Goal: Task Accomplishment & Management: Complete application form

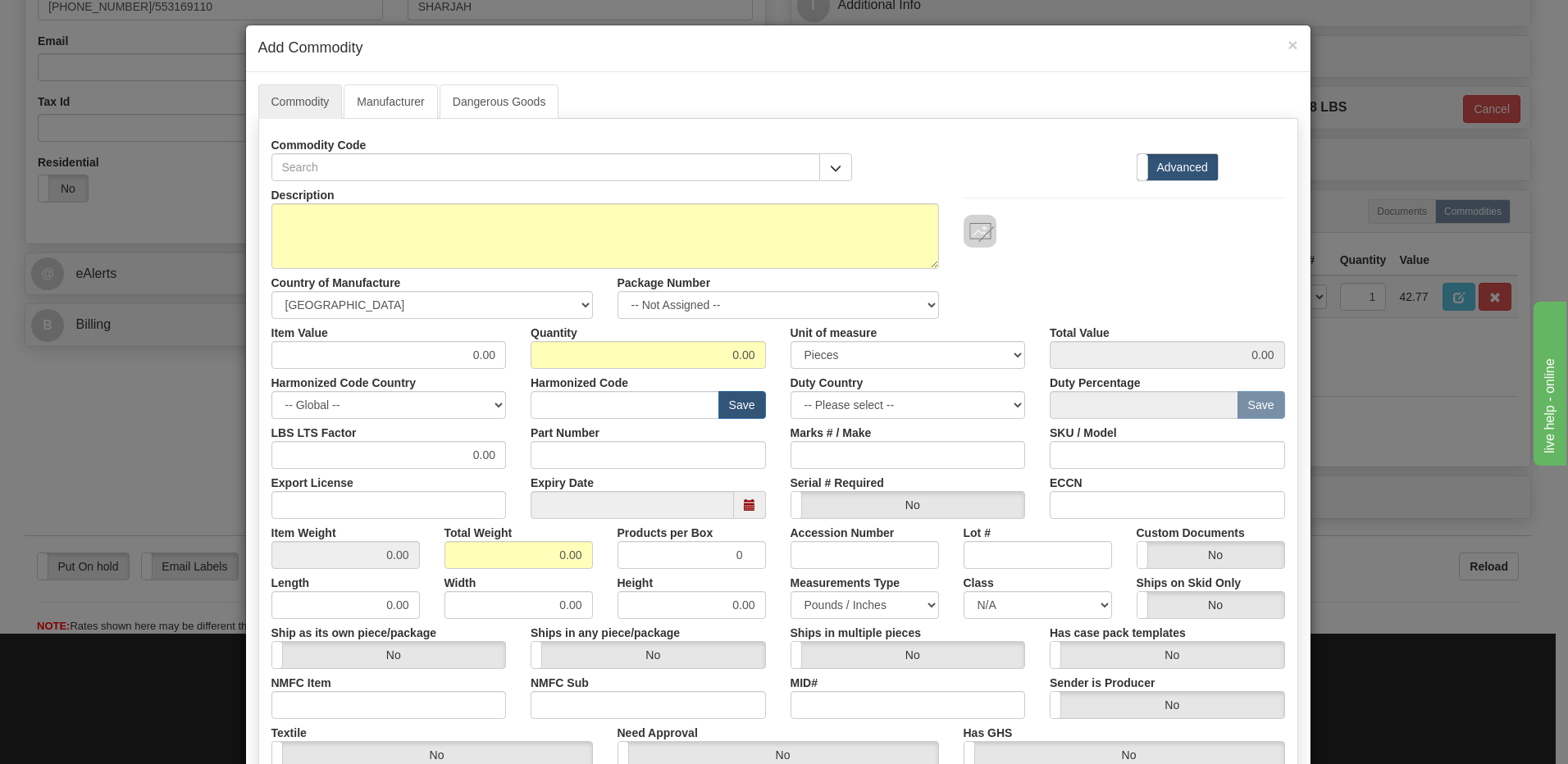
scroll to position [486, 0]
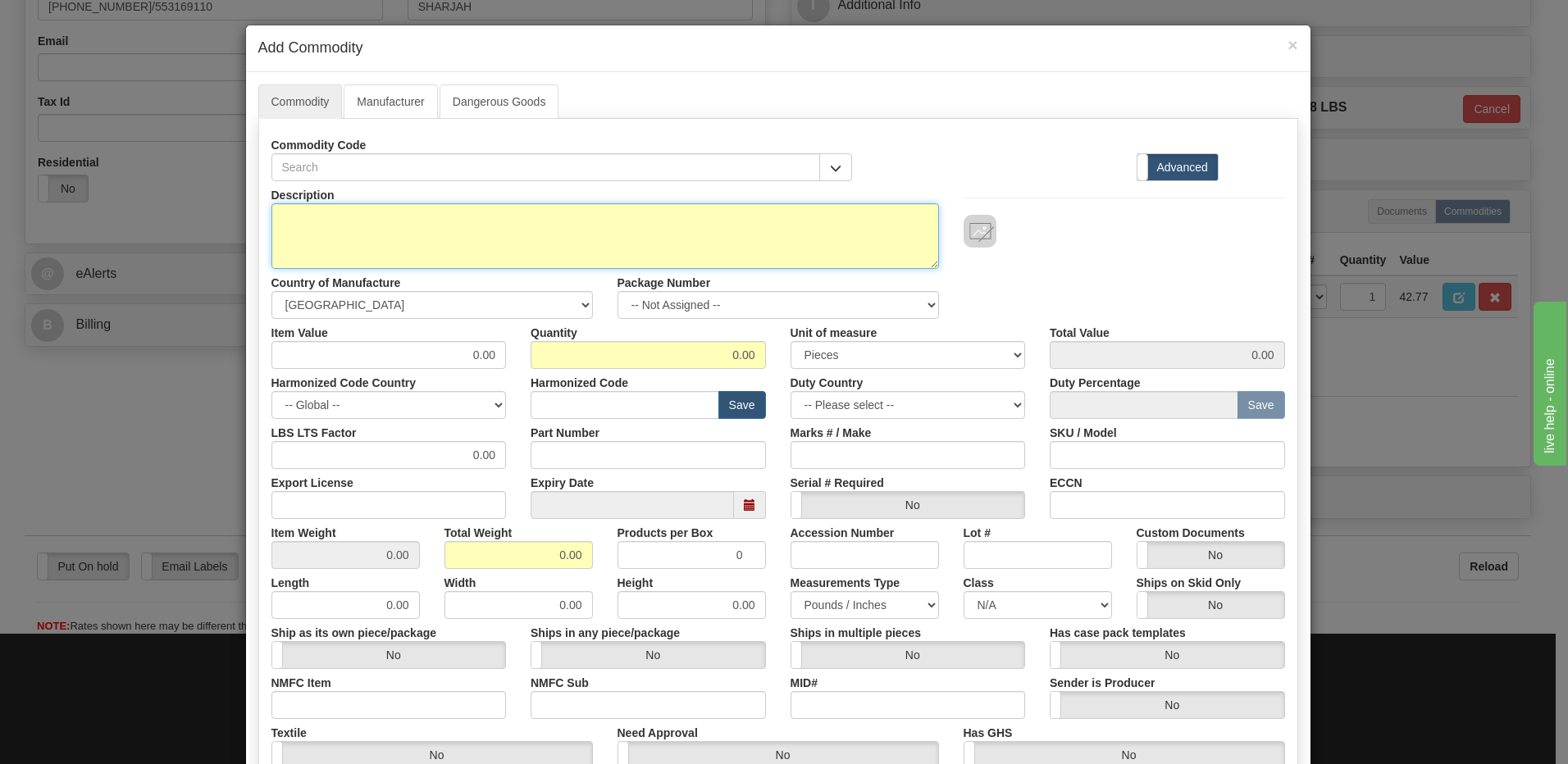
click at [310, 235] on textarea "Description" at bounding box center [605, 236] width 668 height 65
paste textarea "MCP G500 RJ45 to DB9F Transition Cable-2"
click at [580, 228] on textarea "MCP G500 RJ45 to DB9F Transition Cable-2" at bounding box center [605, 236] width 668 height 65
click at [573, 220] on textarea "MCP G500 RJ45 to DB9F Transition Cable-2" at bounding box center [605, 236] width 668 height 65
paste textarea "E977-0556/240"
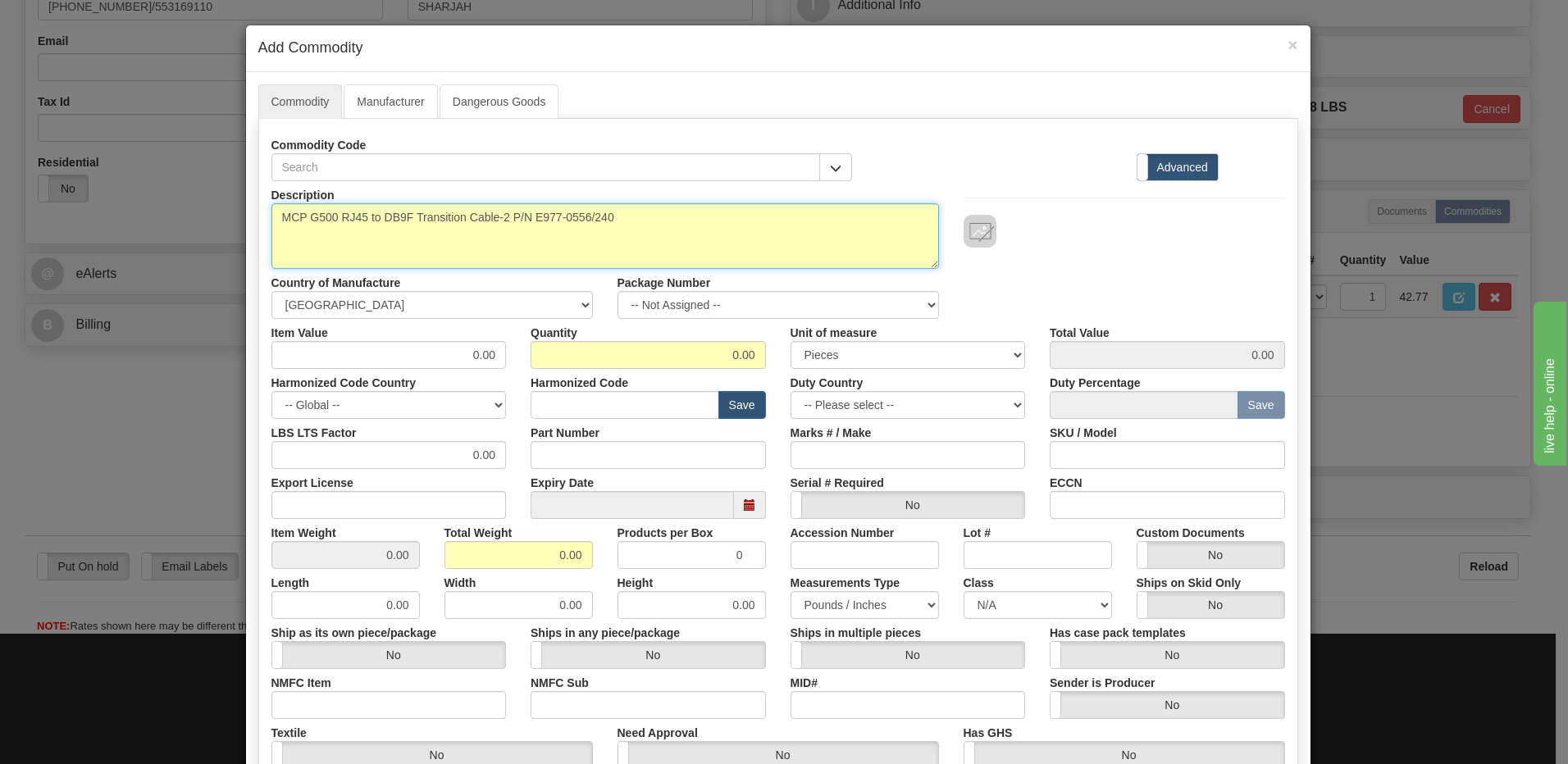
type textarea "MCP G500 RJ45 to DB9F Transition Cable-2 P/N E977-0556/240"
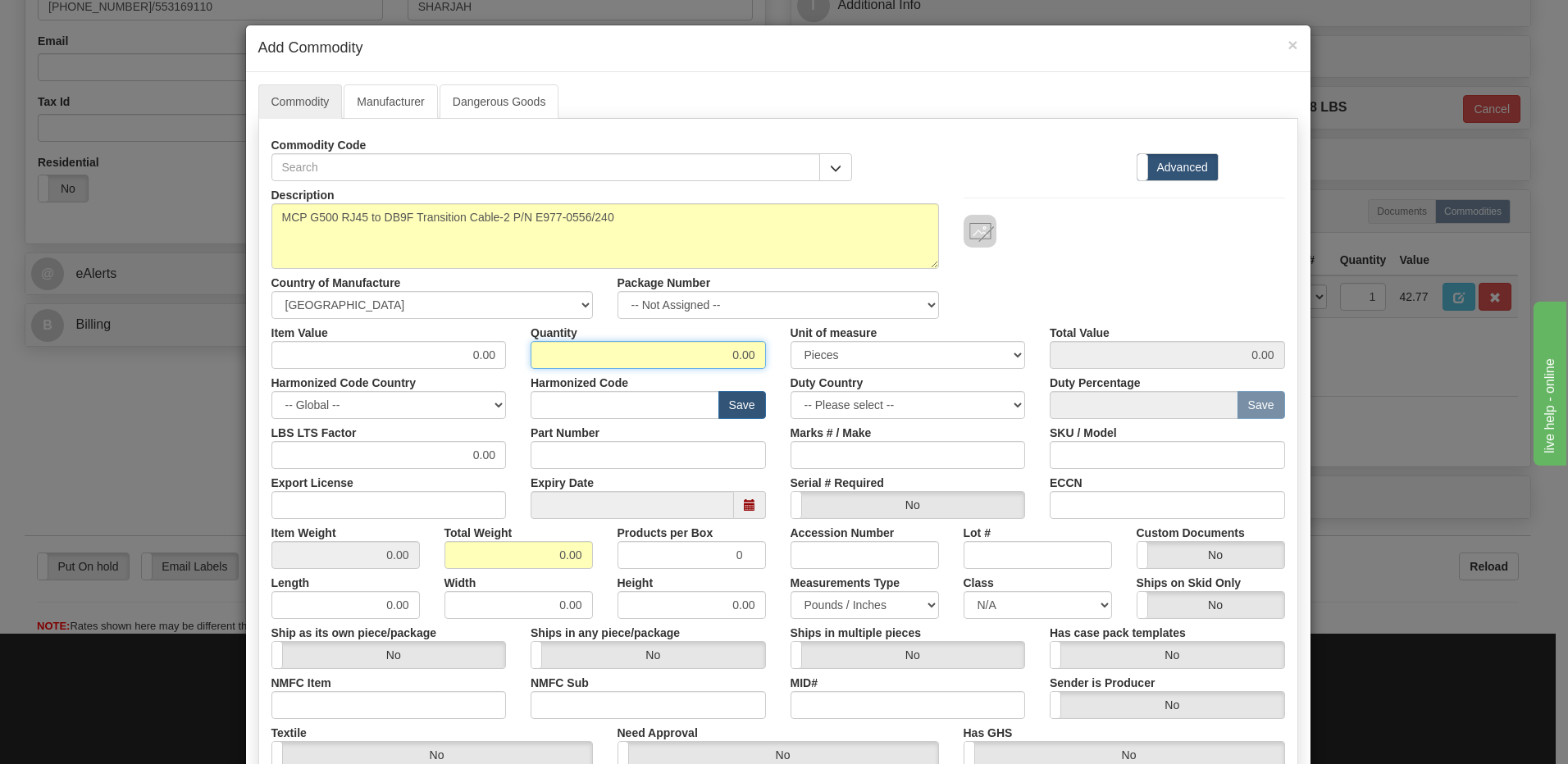
drag, startPoint x: 705, startPoint y: 349, endPoint x: 799, endPoint y: 359, distance: 94.5
click at [799, 359] on div "Item Value 0.00 Quantity 0.00 Unit of measure 3 Thousand Square Inches Adjustme…" at bounding box center [777, 344] width 1038 height 50
type input "6"
click at [494, 553] on input "0.00" at bounding box center [518, 555] width 148 height 28
drag, startPoint x: 541, startPoint y: 555, endPoint x: 678, endPoint y: 555, distance: 137.0
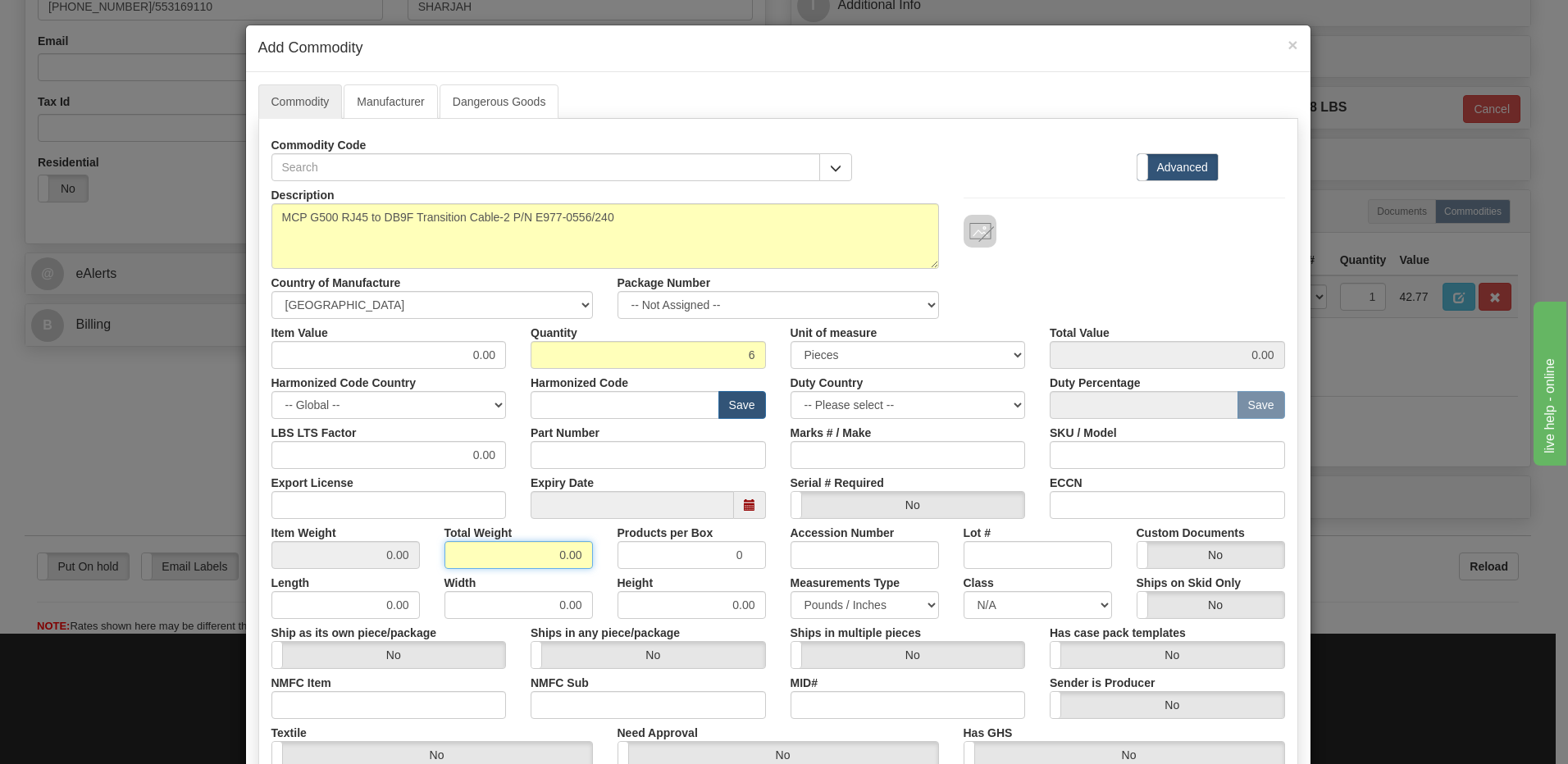
click at [678, 555] on div "Item Weight 0.00 Total Weight 0.00 Products per Box 0 Accession Number Lot # Cu…" at bounding box center [777, 545] width 1038 height 50
type input "6"
type input "1.0000"
click at [566, 402] on input "text" at bounding box center [624, 405] width 188 height 28
type input "8517.62.0090"
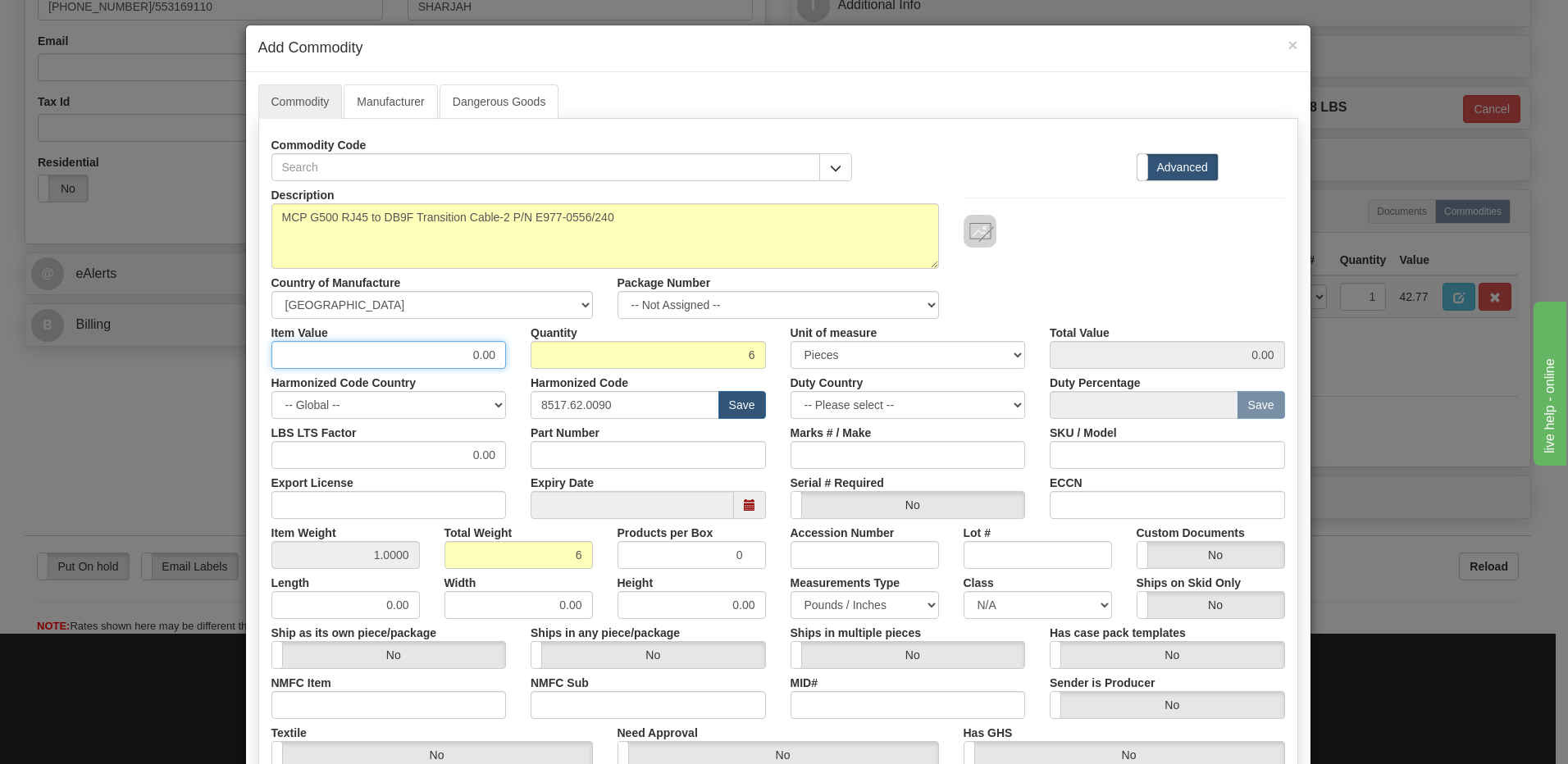
drag, startPoint x: 465, startPoint y: 356, endPoint x: 529, endPoint y: 354, distance: 64.0
click at [529, 354] on div "Item Value 0.00 Quantity 6 Unit of measure 3 Thousand Square Inches Adjustments…" at bounding box center [777, 344] width 1038 height 50
type input "55.08"
type input "330.48"
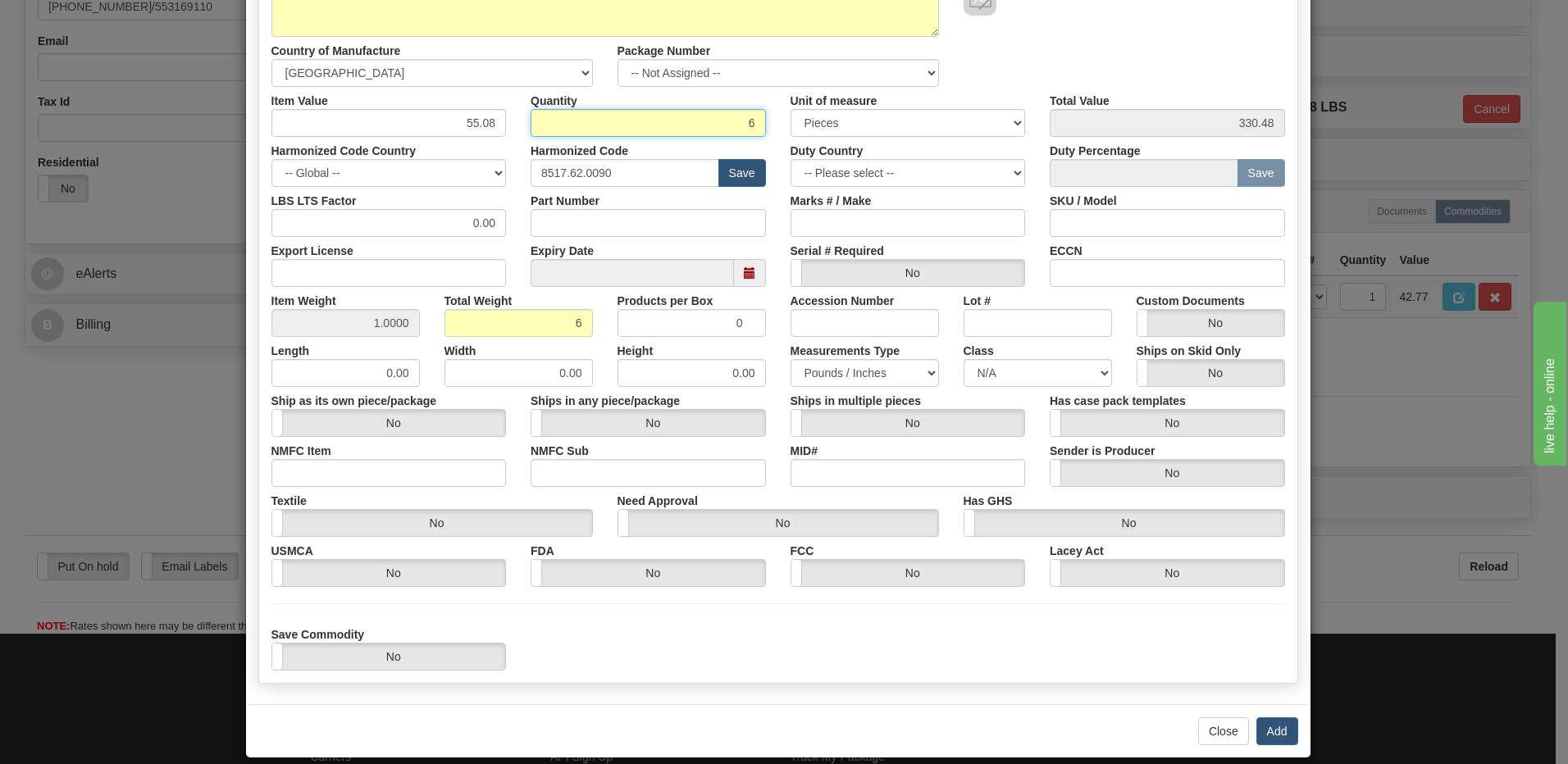
scroll to position [251, 0]
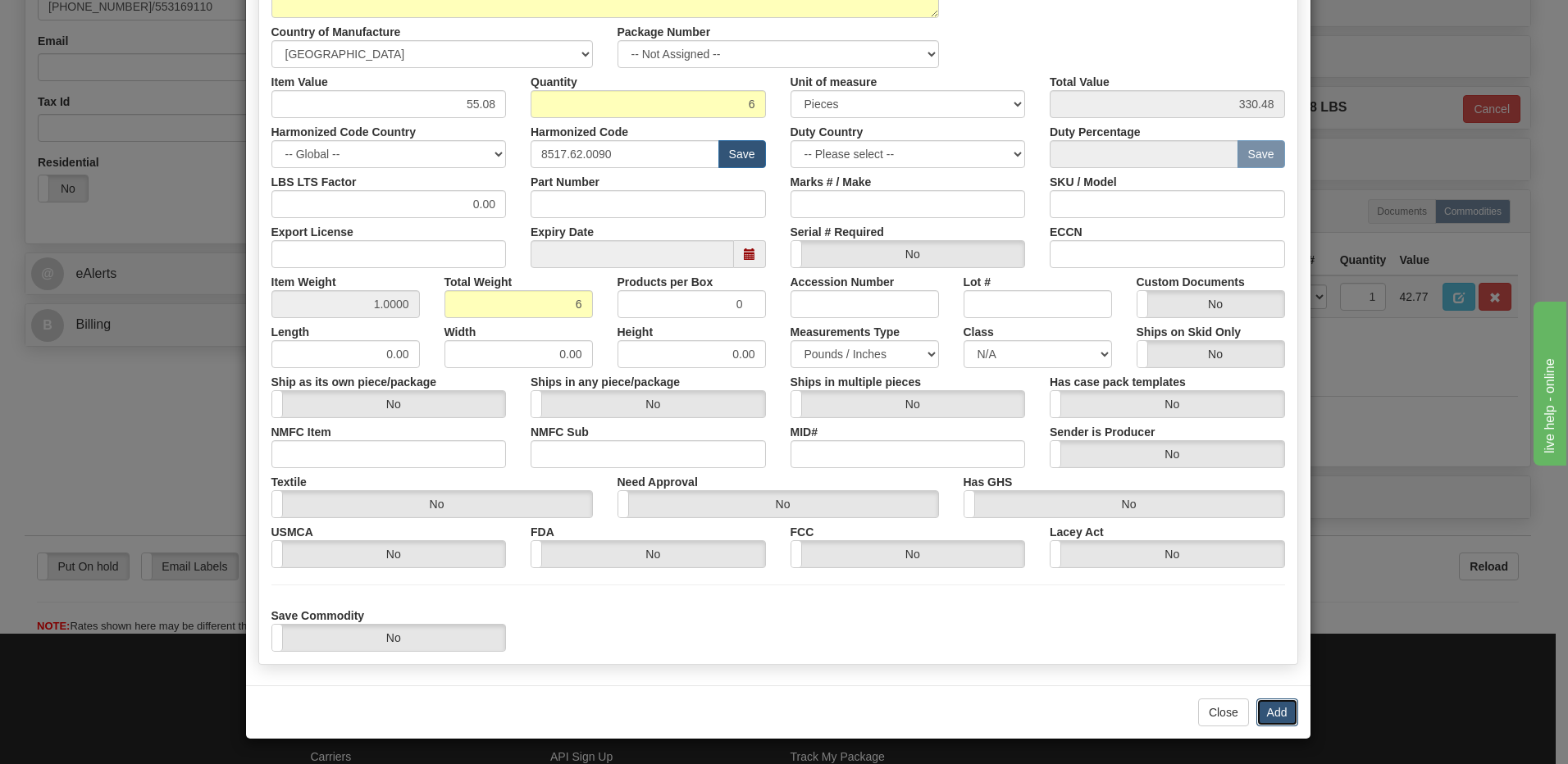
click at [1265, 710] on button "Add" at bounding box center [1277, 712] width 42 height 28
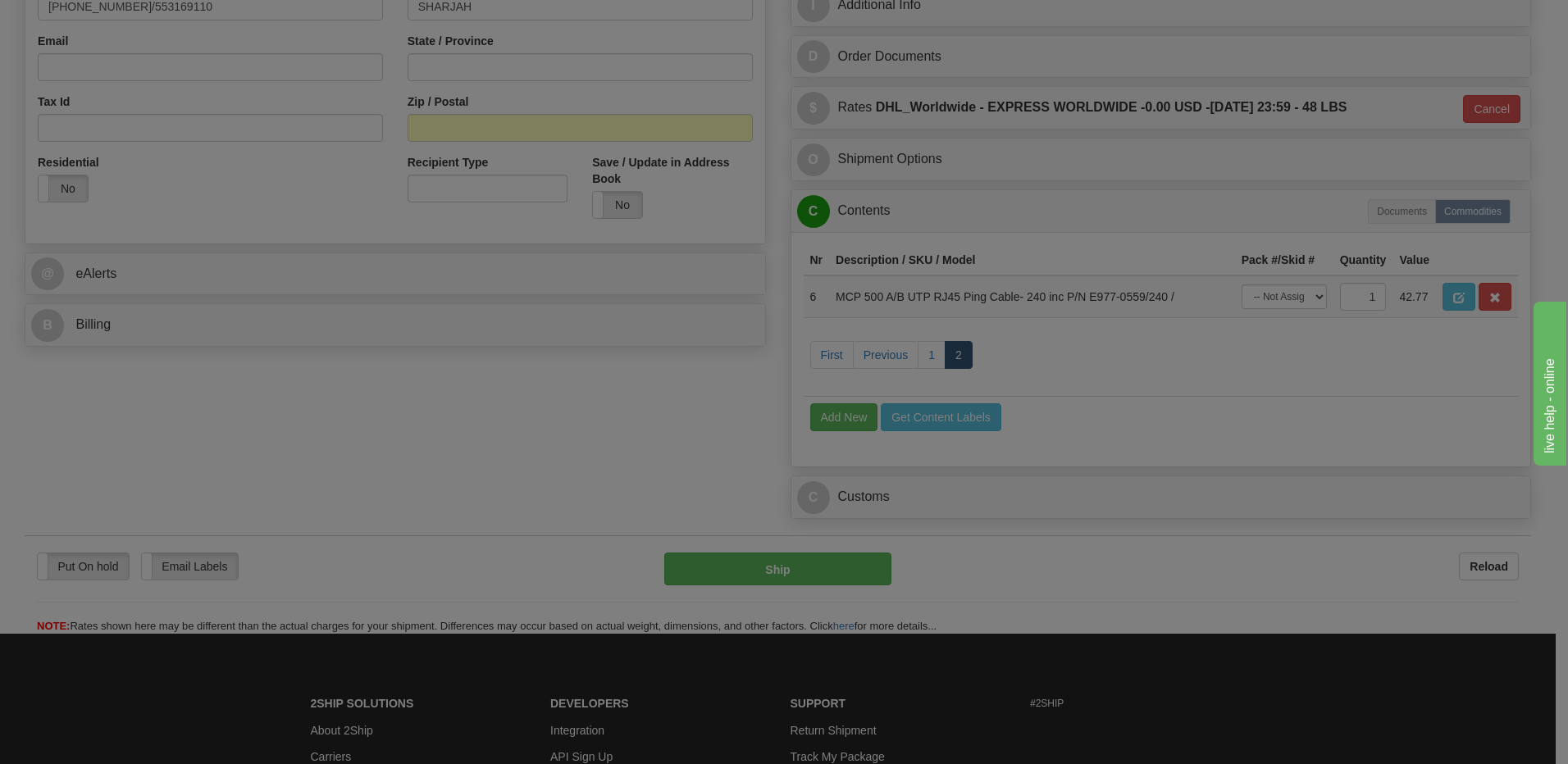
scroll to position [0, 0]
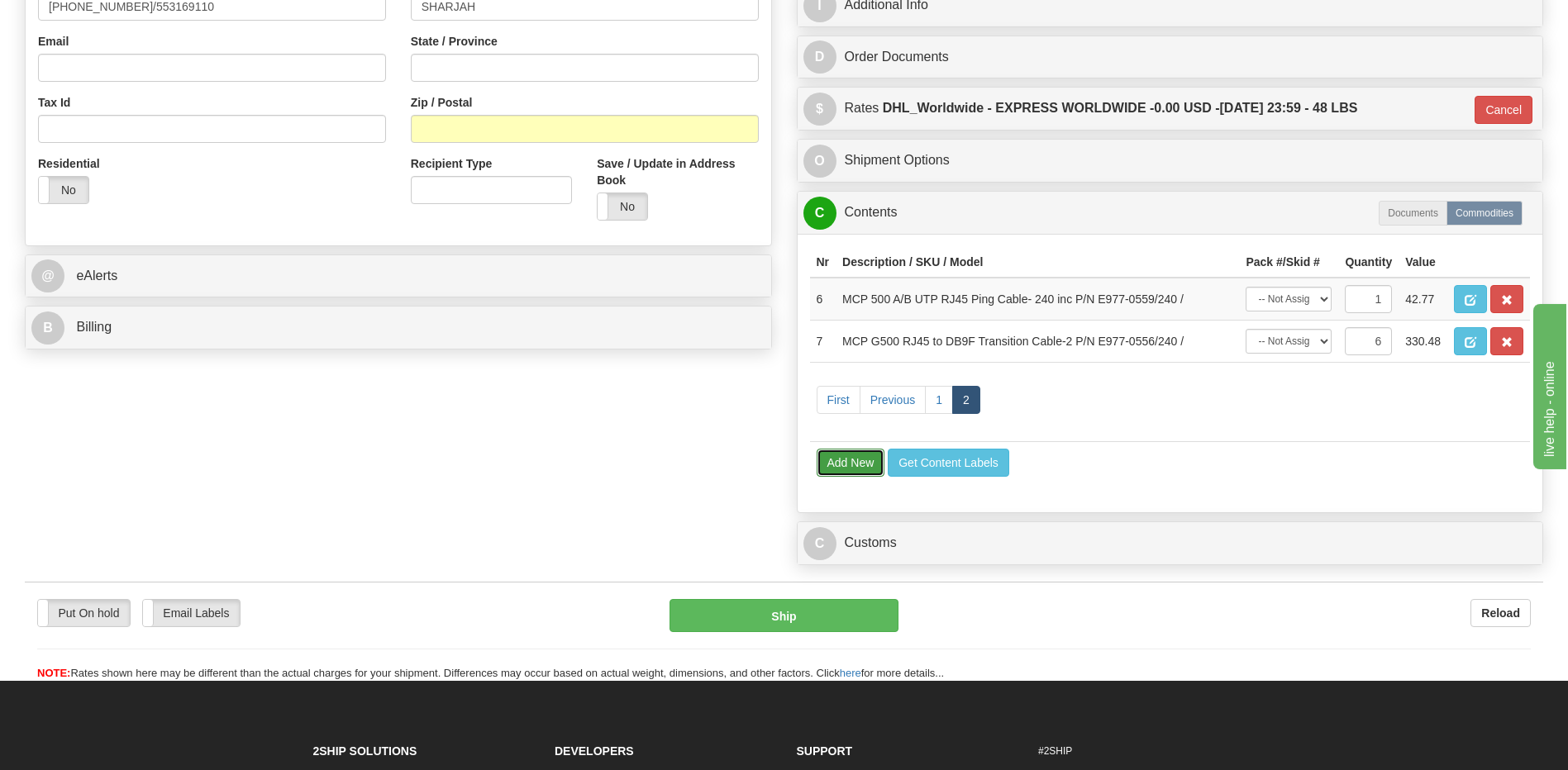
click at [865, 474] on button "Add New" at bounding box center [850, 463] width 68 height 28
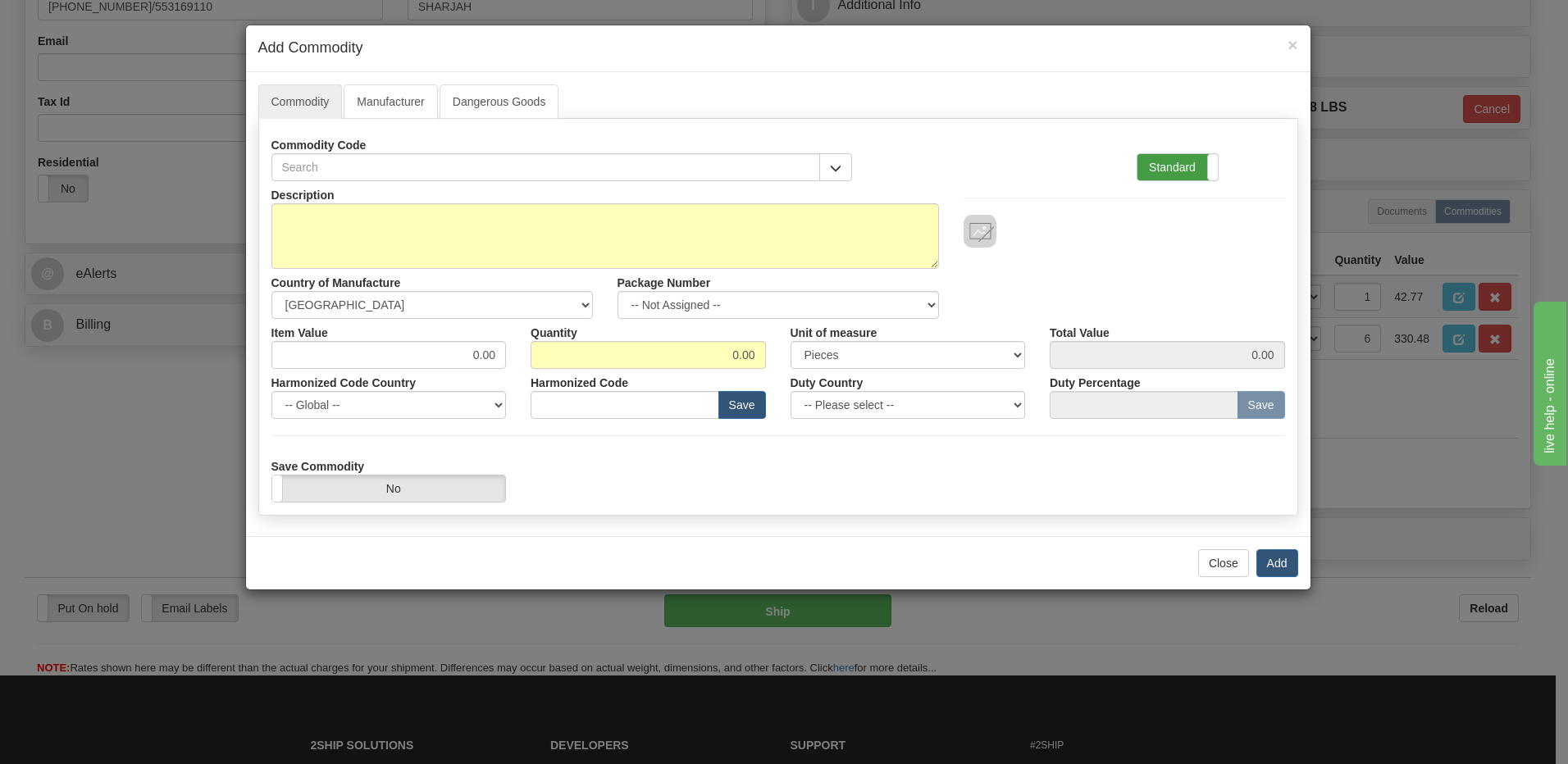
click at [1161, 168] on label "Standard" at bounding box center [1178, 167] width 80 height 26
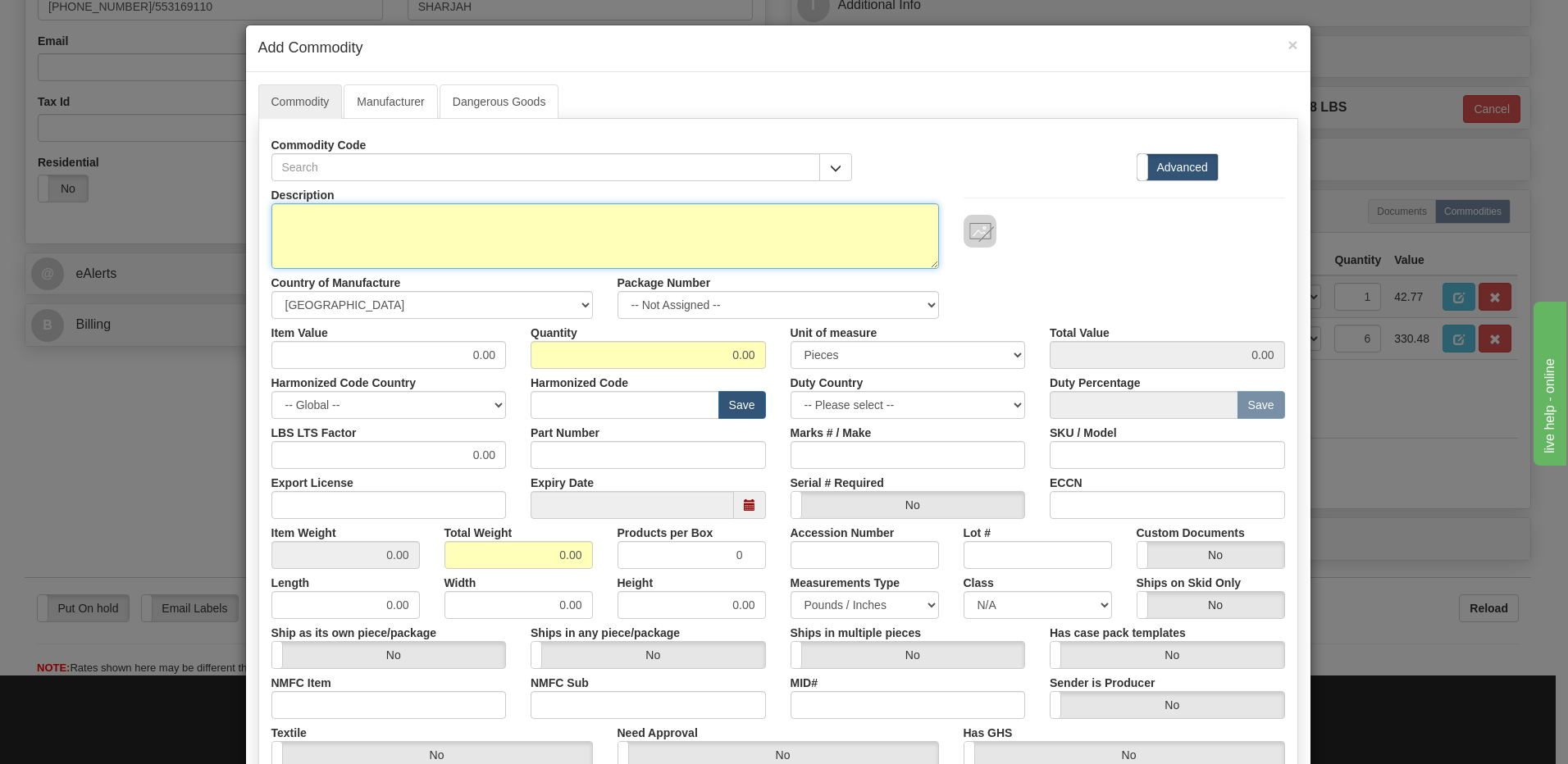
click at [484, 230] on textarea "Description" at bounding box center [605, 236] width 668 height 65
paste textarea "MCP G500 RJ45 to DB9F Transition Cable-6"
click at [589, 224] on textarea "MCP G500 RJ45 to DB9F Transition Cable-6" at bounding box center [605, 236] width 668 height 65
paste textarea "E977-0556/60"
type textarea "MCP G500 RJ45 to DB9F Transition Cable-6 P/N E977-0556/60"
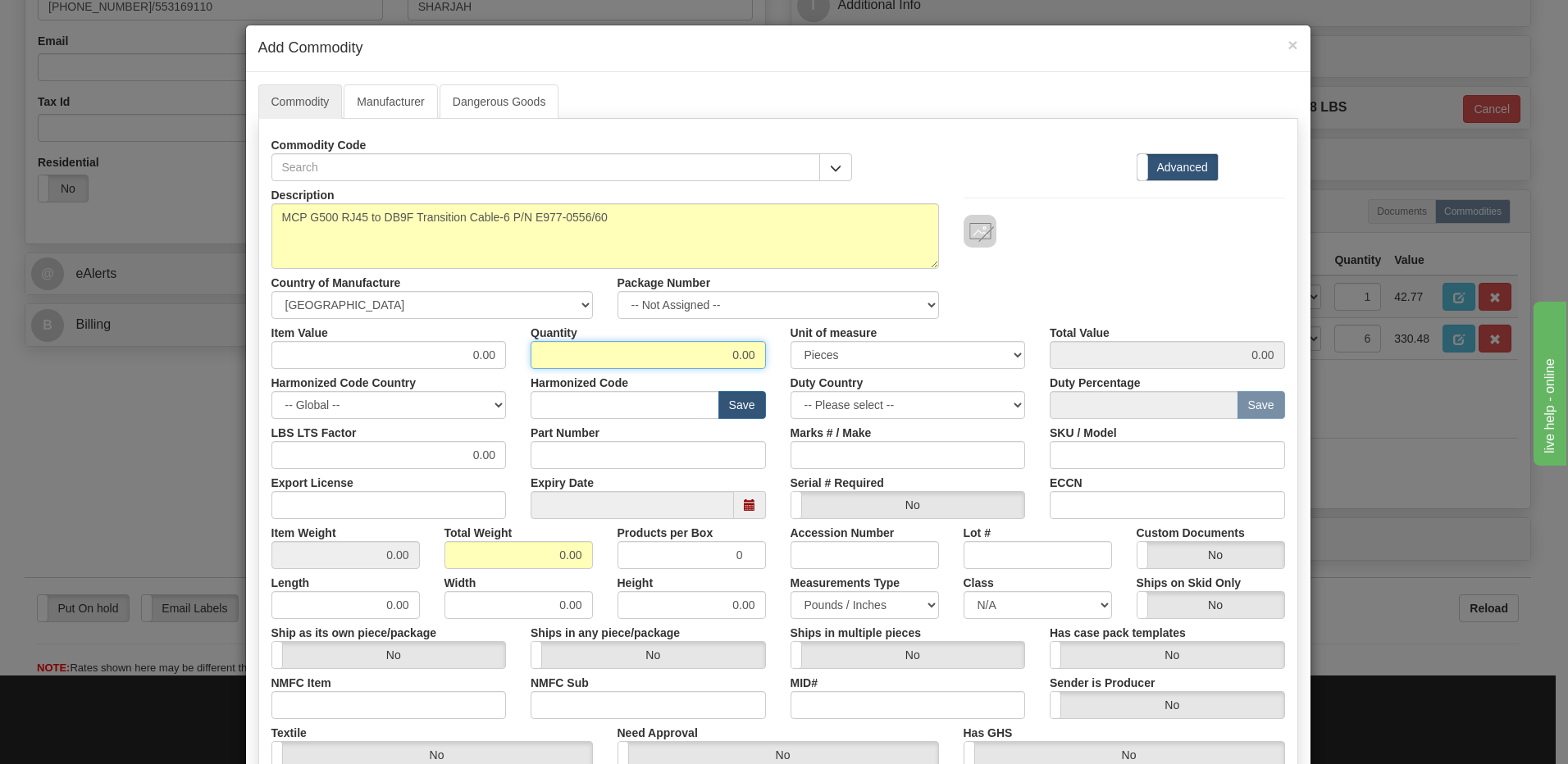
drag, startPoint x: 711, startPoint y: 359, endPoint x: 790, endPoint y: 359, distance: 79.0
click at [790, 359] on div "Item Value 0.00 Quantity 0.00 Unit of measure 3 Thousand Square Inches Adjustme…" at bounding box center [777, 344] width 1038 height 50
type input "6"
click at [460, 557] on input "0.00" at bounding box center [518, 555] width 148 height 28
drag, startPoint x: 542, startPoint y: 558, endPoint x: 598, endPoint y: 560, distance: 56.0
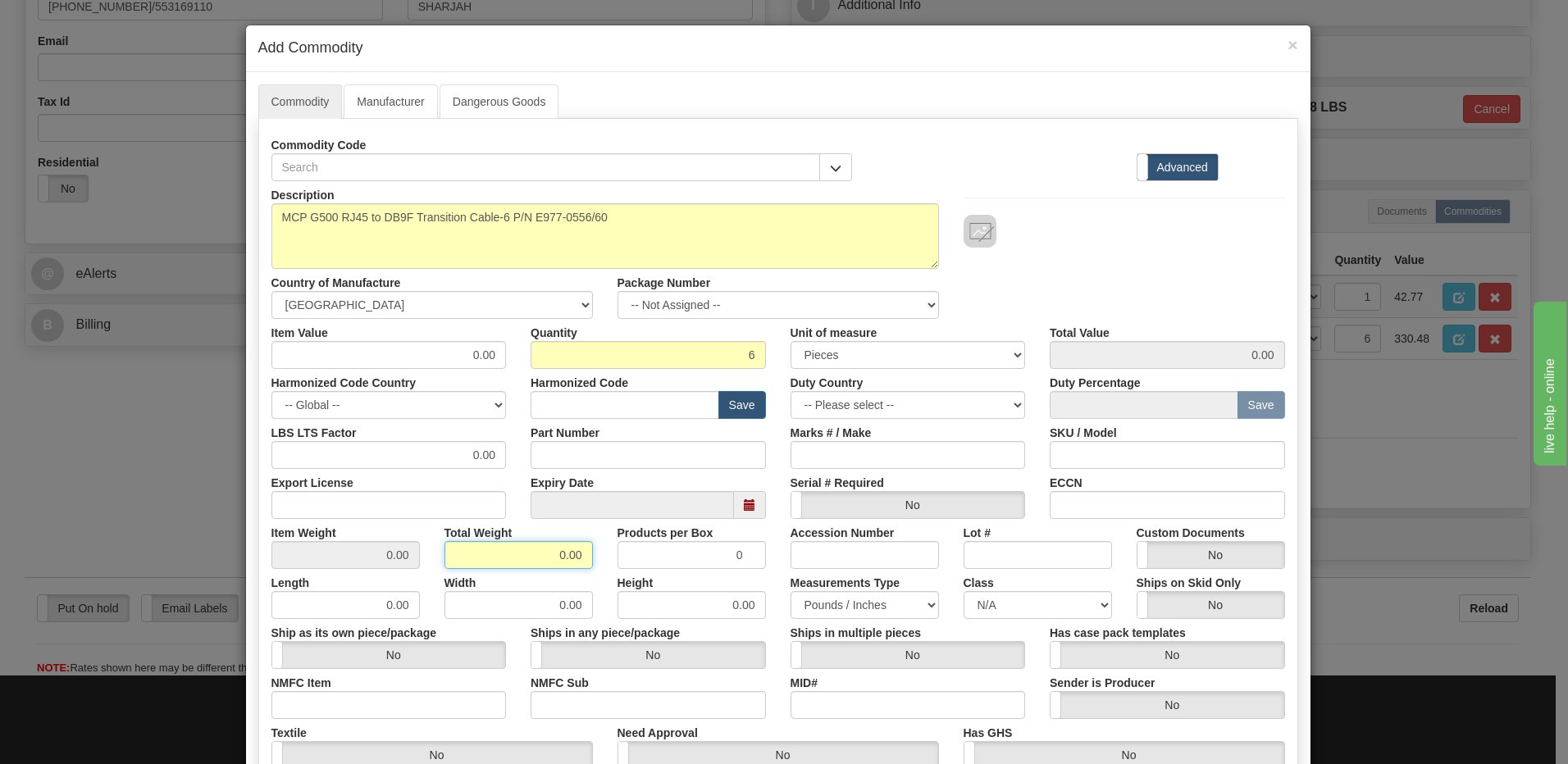
click at [598, 560] on div "Total Weight 0.00" at bounding box center [518, 545] width 173 height 50
type input "6"
type input "1.0000"
click at [372, 550] on input "1.0000" at bounding box center [345, 555] width 148 height 28
click at [576, 400] on input "text" at bounding box center [624, 405] width 188 height 28
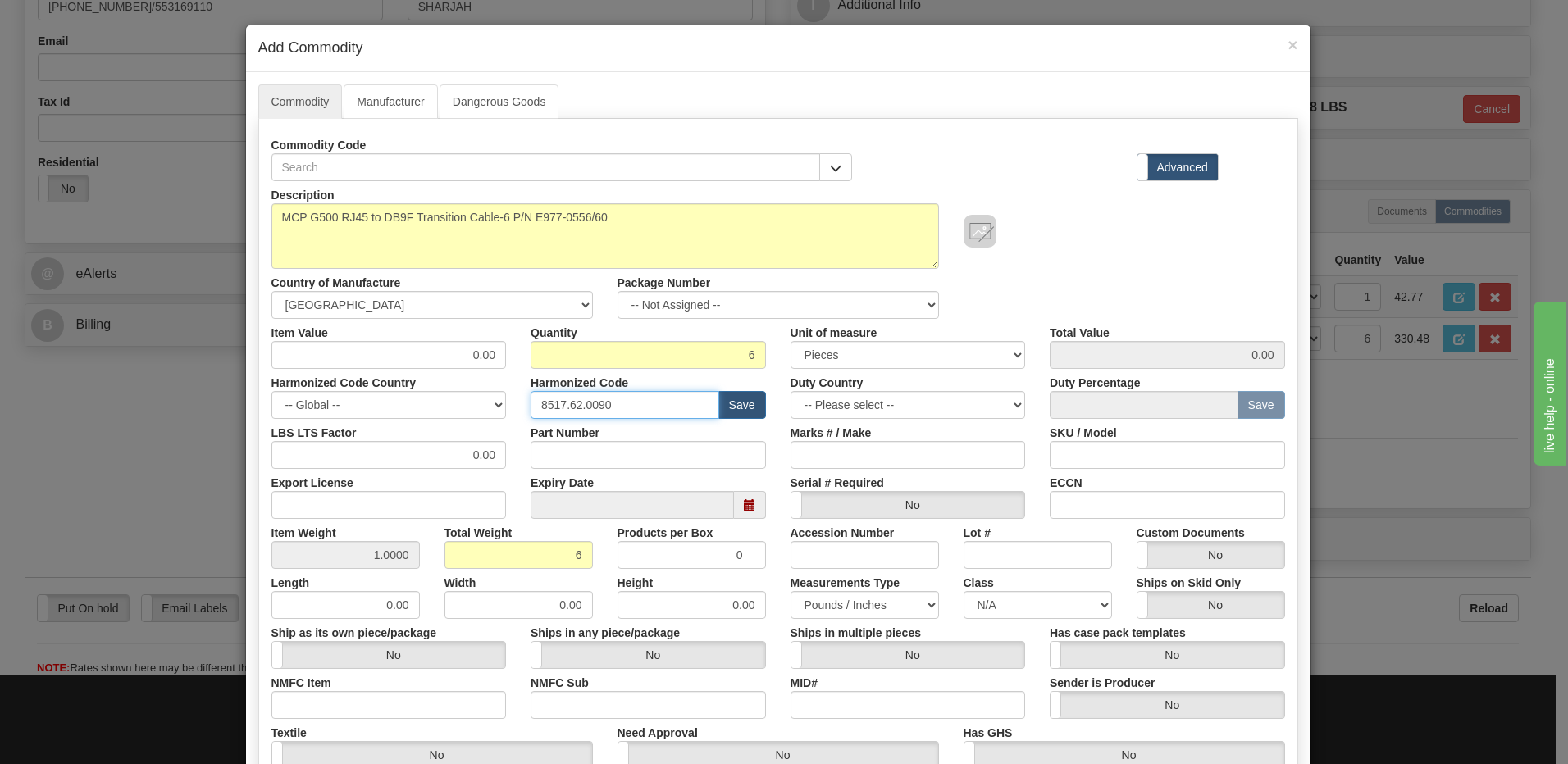
drag, startPoint x: 629, startPoint y: 405, endPoint x: 517, endPoint y: 414, distance: 112.4
click at [518, 414] on div "Harmonized Code 8517.62.0090 Save" at bounding box center [648, 395] width 260 height 50
type input "8538.90.00"
drag, startPoint x: 462, startPoint y: 354, endPoint x: 513, endPoint y: 353, distance: 51.0
click at [513, 353] on div "Item Value 0.00 Quantity 6 Unit of measure 3 Thousand Square Inches Adjustments…" at bounding box center [777, 344] width 1038 height 50
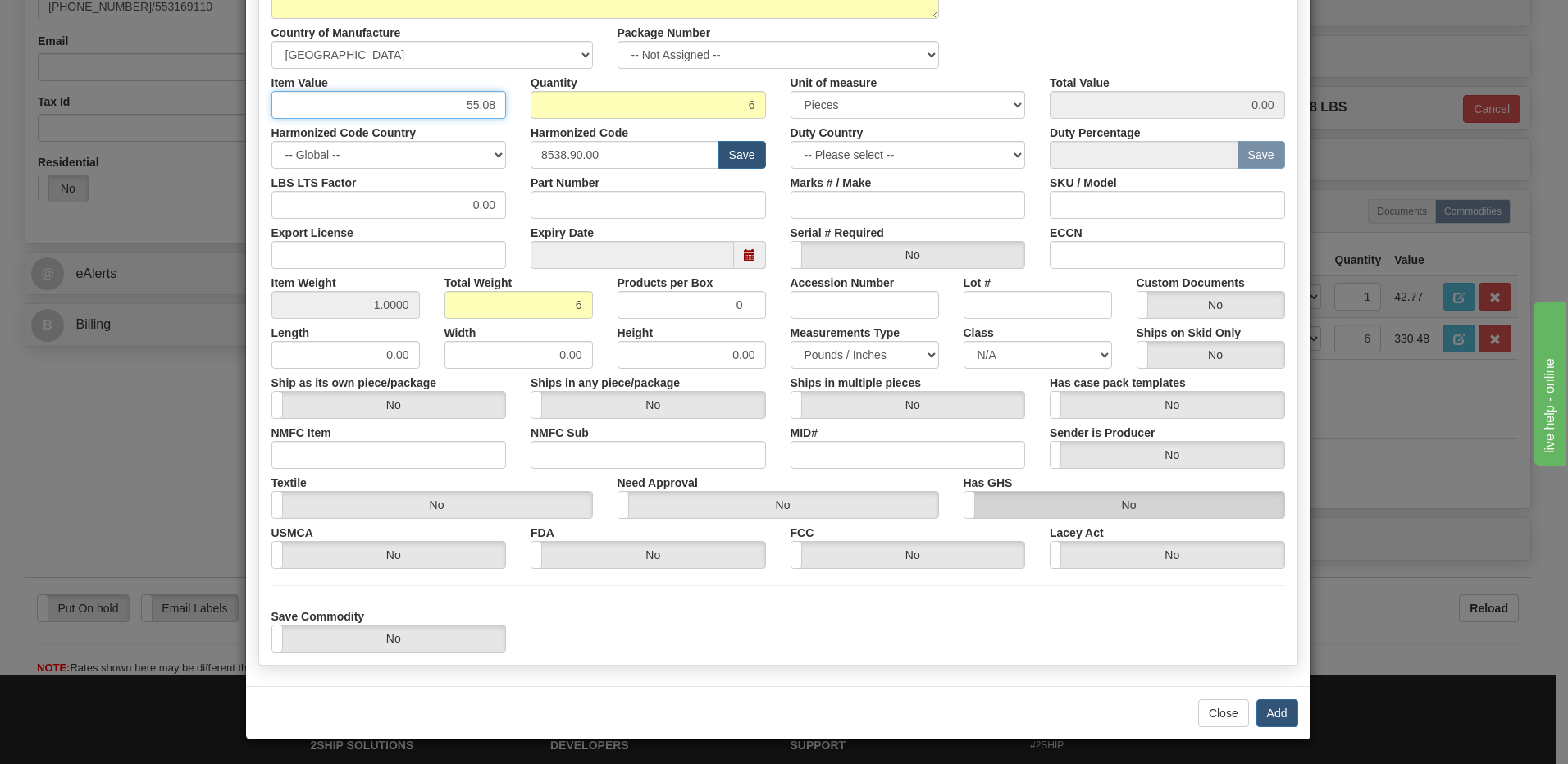
scroll to position [251, 0]
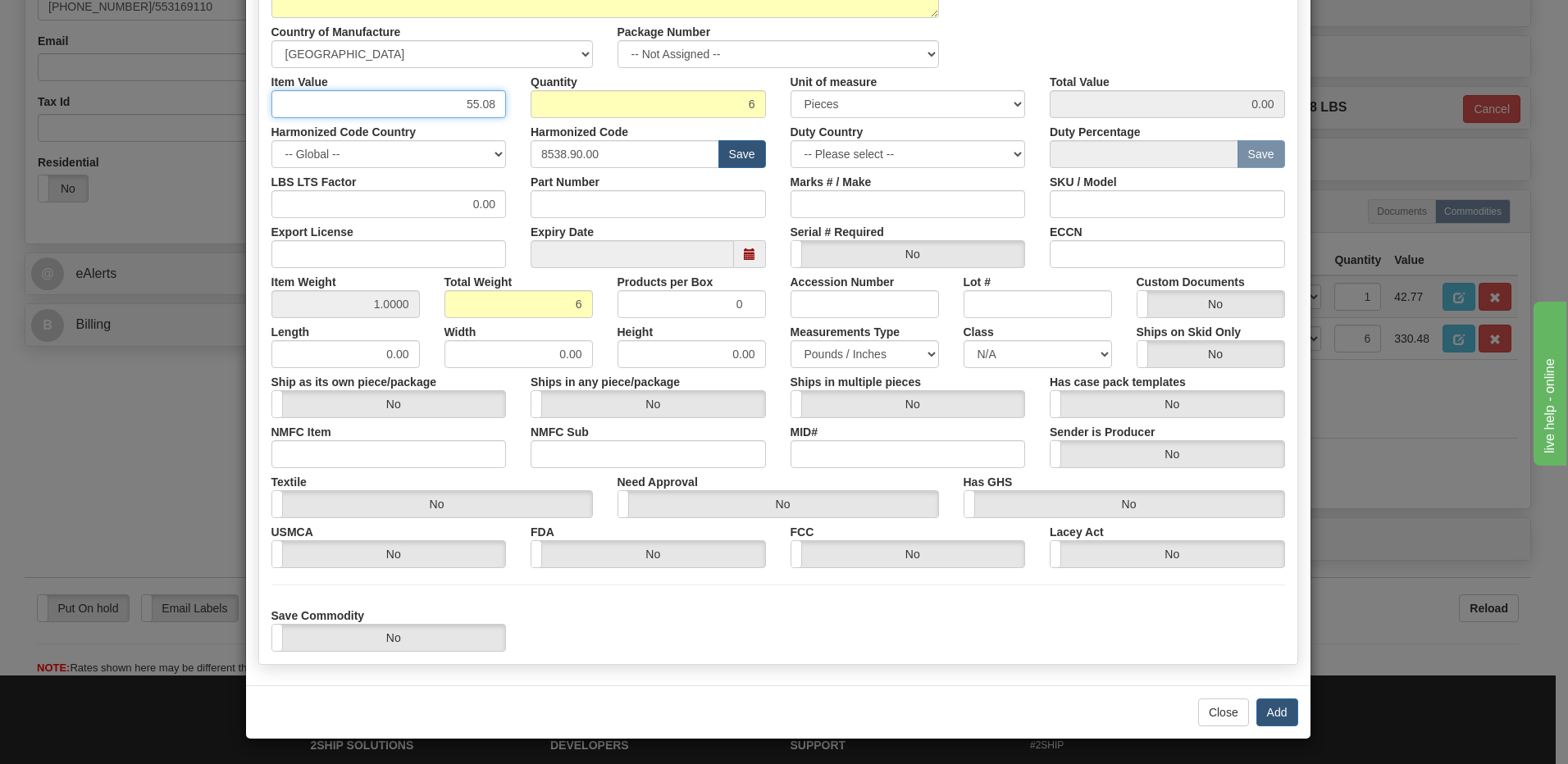
type input "55.08"
type input "330.48"
click at [1189, 106] on input "330.48" at bounding box center [1167, 104] width 235 height 28
click at [1277, 721] on button "Add" at bounding box center [1277, 712] width 42 height 28
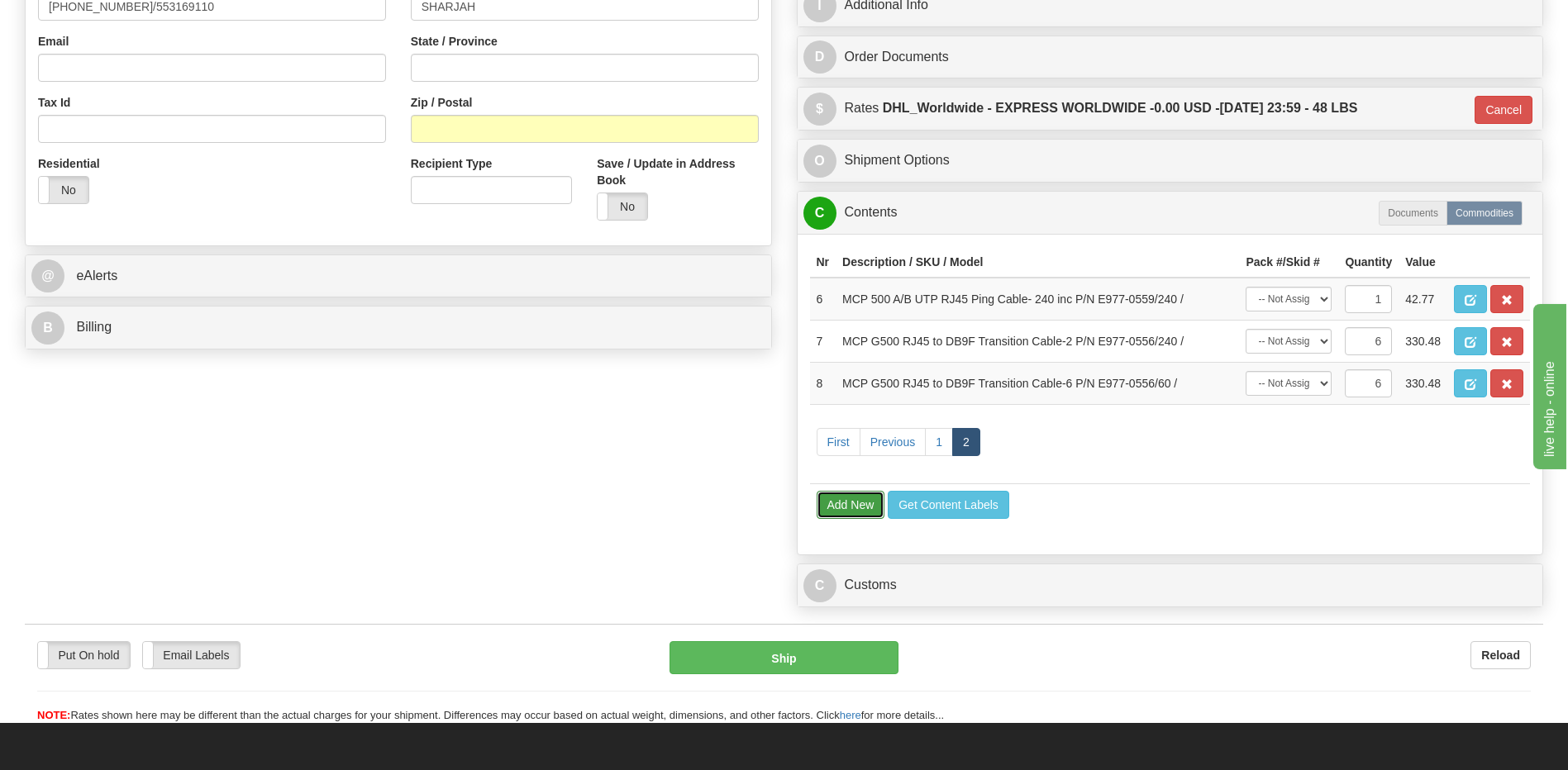
click at [849, 508] on button "Add New" at bounding box center [850, 505] width 68 height 28
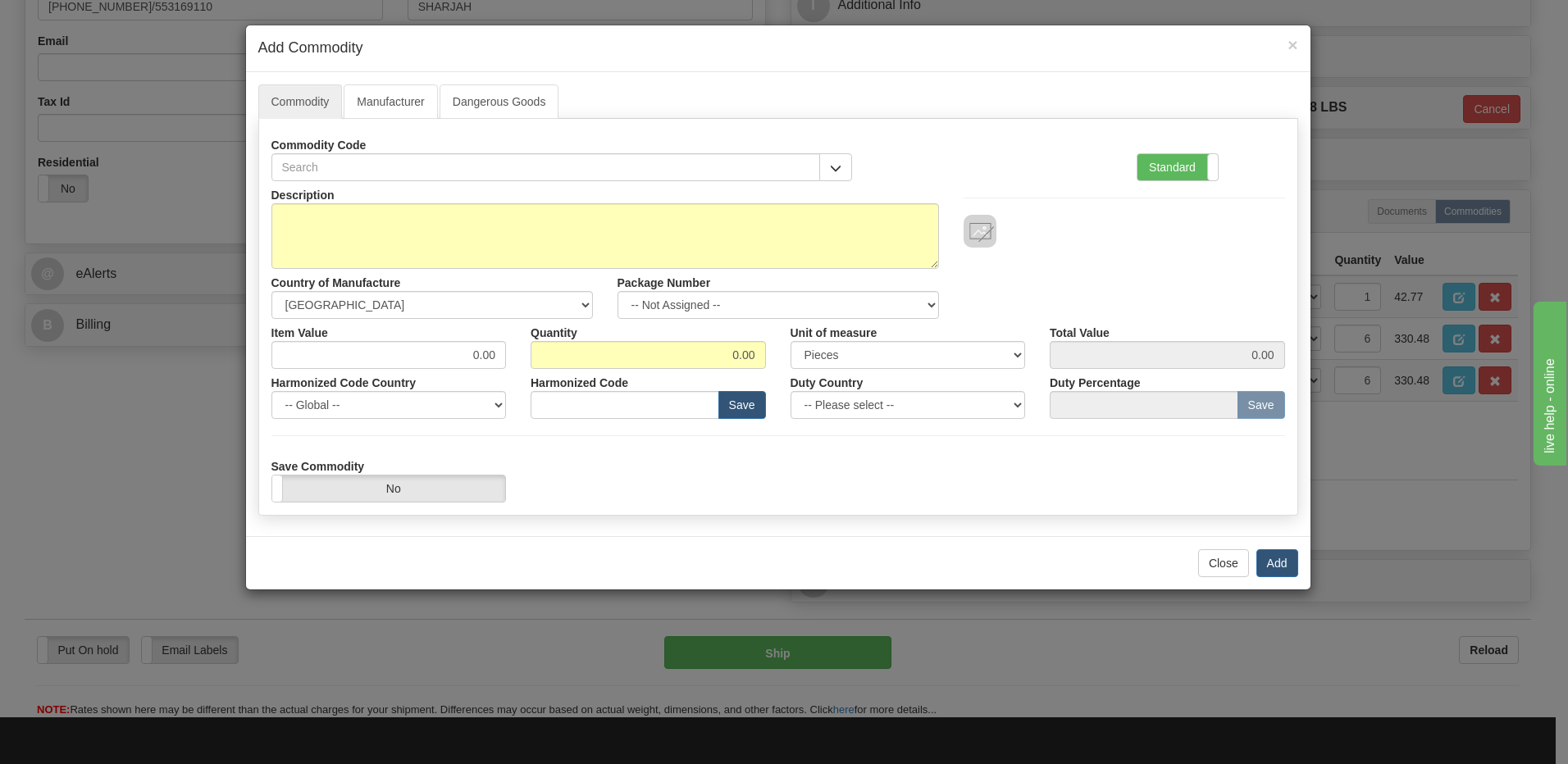
drag, startPoint x: 1157, startPoint y: 164, endPoint x: 917, endPoint y: 232, distance: 249.4
click at [1157, 164] on label "Standard" at bounding box center [1178, 167] width 80 height 26
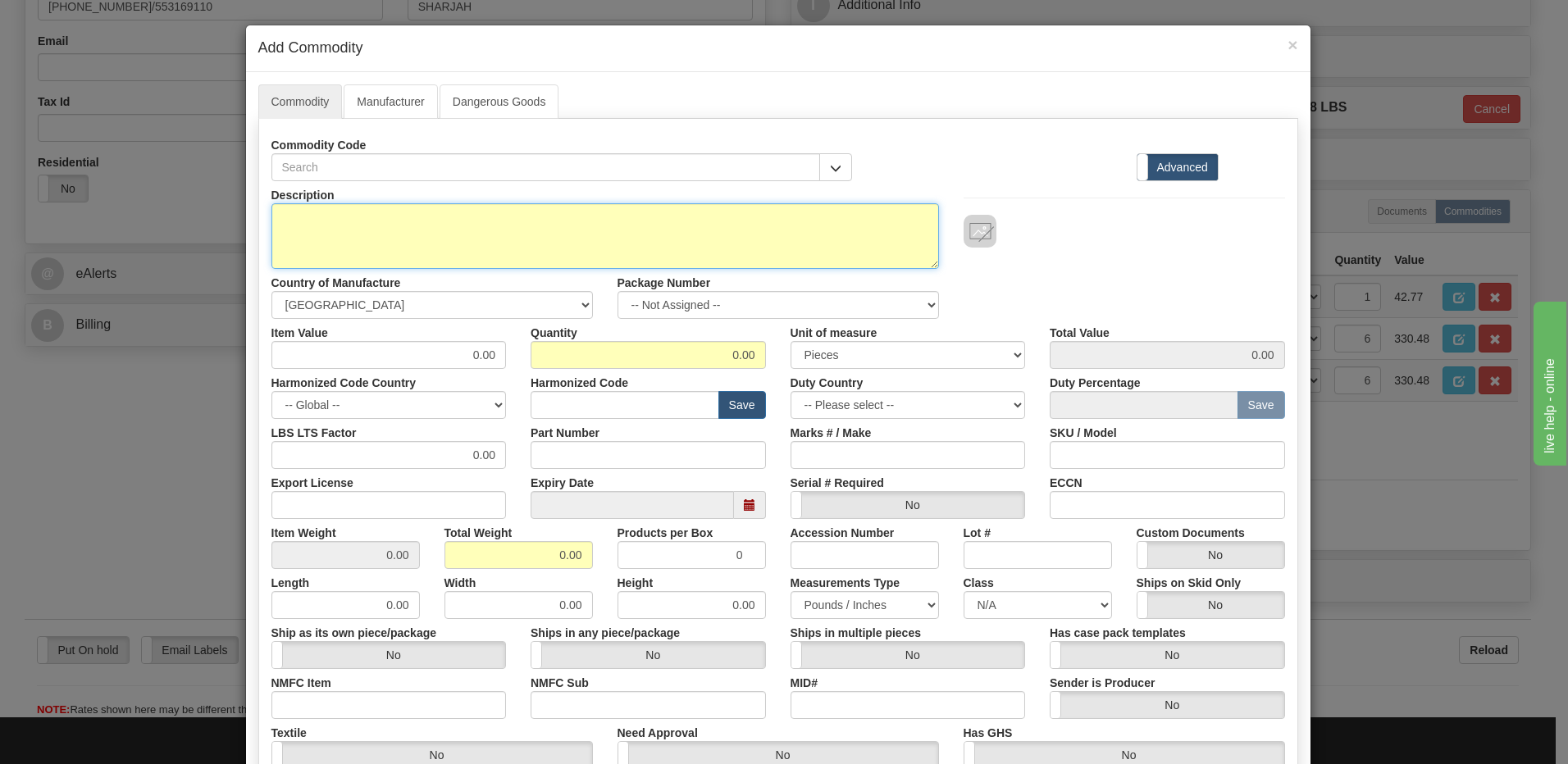
click at [476, 240] on textarea "Description" at bounding box center [605, 236] width 668 height 65
paste textarea "MCP G500 A/B RS232 DB9F SWITCH JUMPER"
click at [627, 223] on textarea "MCP G500 A/B RS232 DB9F SWITCH JUMPER" at bounding box center [605, 236] width 668 height 65
paste textarea "E977-0562"
type textarea "MCP G500 A/B RS232 DB9F SWITCH JUMPER P/N E977-0562"
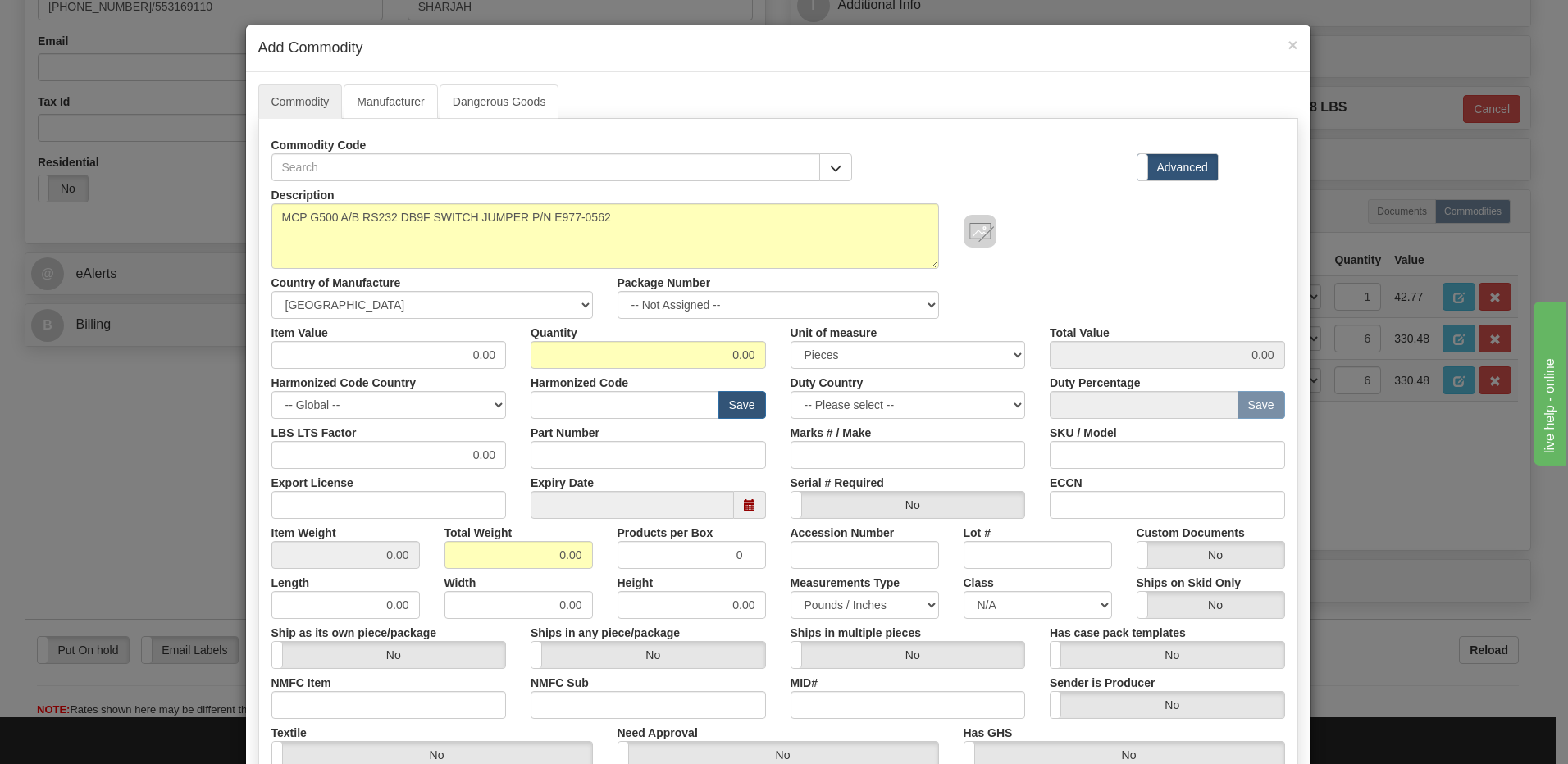
drag, startPoint x: 626, startPoint y: 334, endPoint x: 679, endPoint y: 343, distance: 53.8
click at [679, 343] on div "Quantity 0.00" at bounding box center [648, 344] width 260 height 50
drag, startPoint x: 678, startPoint y: 364, endPoint x: 799, endPoint y: 359, distance: 121.1
click at [786, 358] on div "Item Value 0.00 Quantity 0.00 Unit of measure 3 Thousand Square Inches Adjustme…" at bounding box center [777, 344] width 1038 height 50
type input "2"
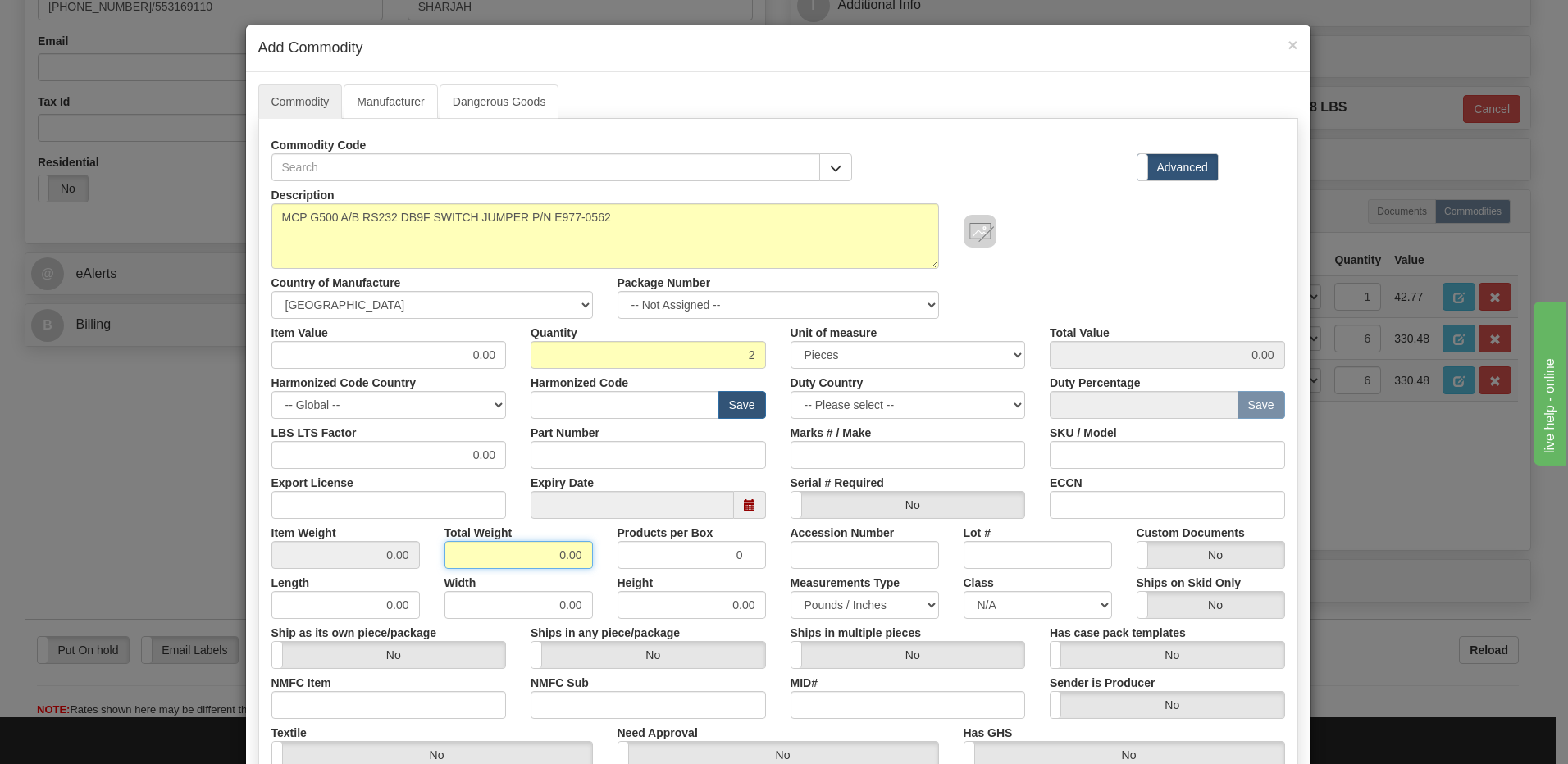
click at [461, 557] on input "0.00" at bounding box center [518, 555] width 148 height 28
drag, startPoint x: 523, startPoint y: 559, endPoint x: 591, endPoint y: 559, distance: 68.0
click at [569, 559] on input "0.00" at bounding box center [518, 555] width 148 height 28
type input "20"
type input "10.0000"
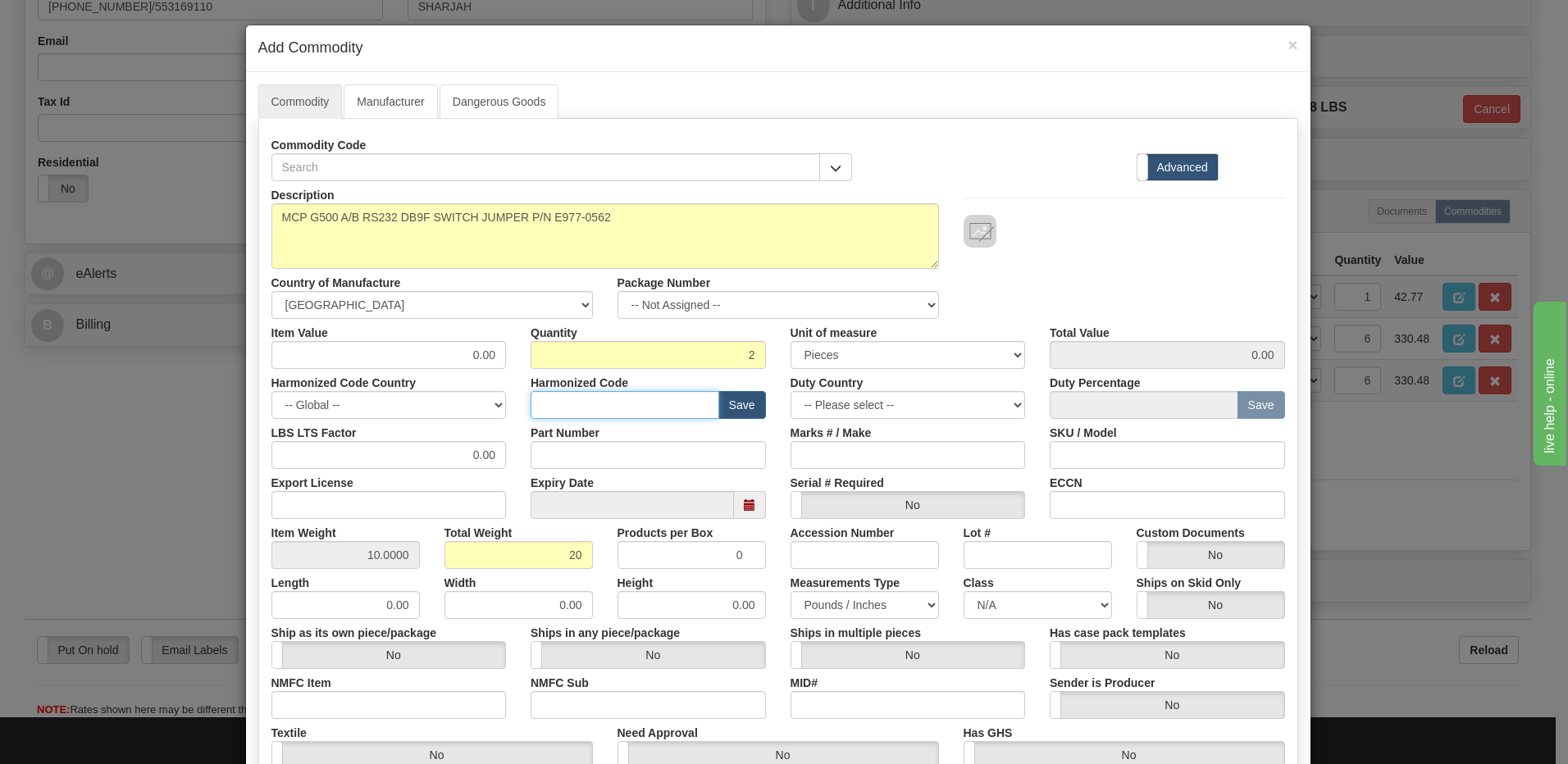
click at [627, 410] on input "text" at bounding box center [624, 405] width 188 height 28
type input "8517.62.0090"
drag, startPoint x: 443, startPoint y: 355, endPoint x: 547, endPoint y: 354, distance: 104.0
click at [547, 354] on div "Item Value 0.00 Quantity 2 Unit of measure 3 Thousand Square Inches Adjustments…" at bounding box center [777, 344] width 1038 height 50
type input "16.39"
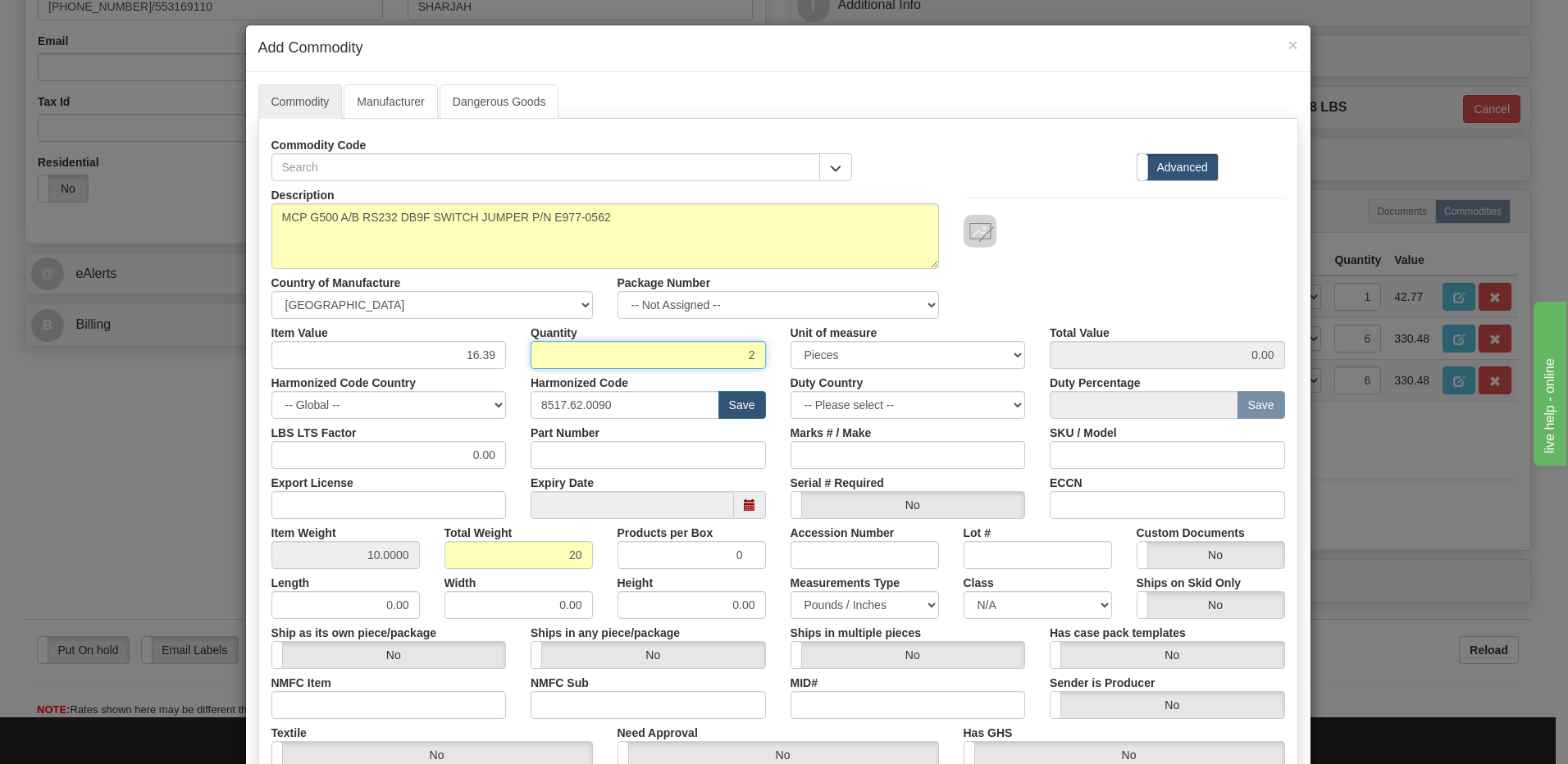
type input "32.78"
drag, startPoint x: 547, startPoint y: 354, endPoint x: 565, endPoint y: 355, distance: 18.0
click at [547, 354] on input "2" at bounding box center [647, 354] width 235 height 28
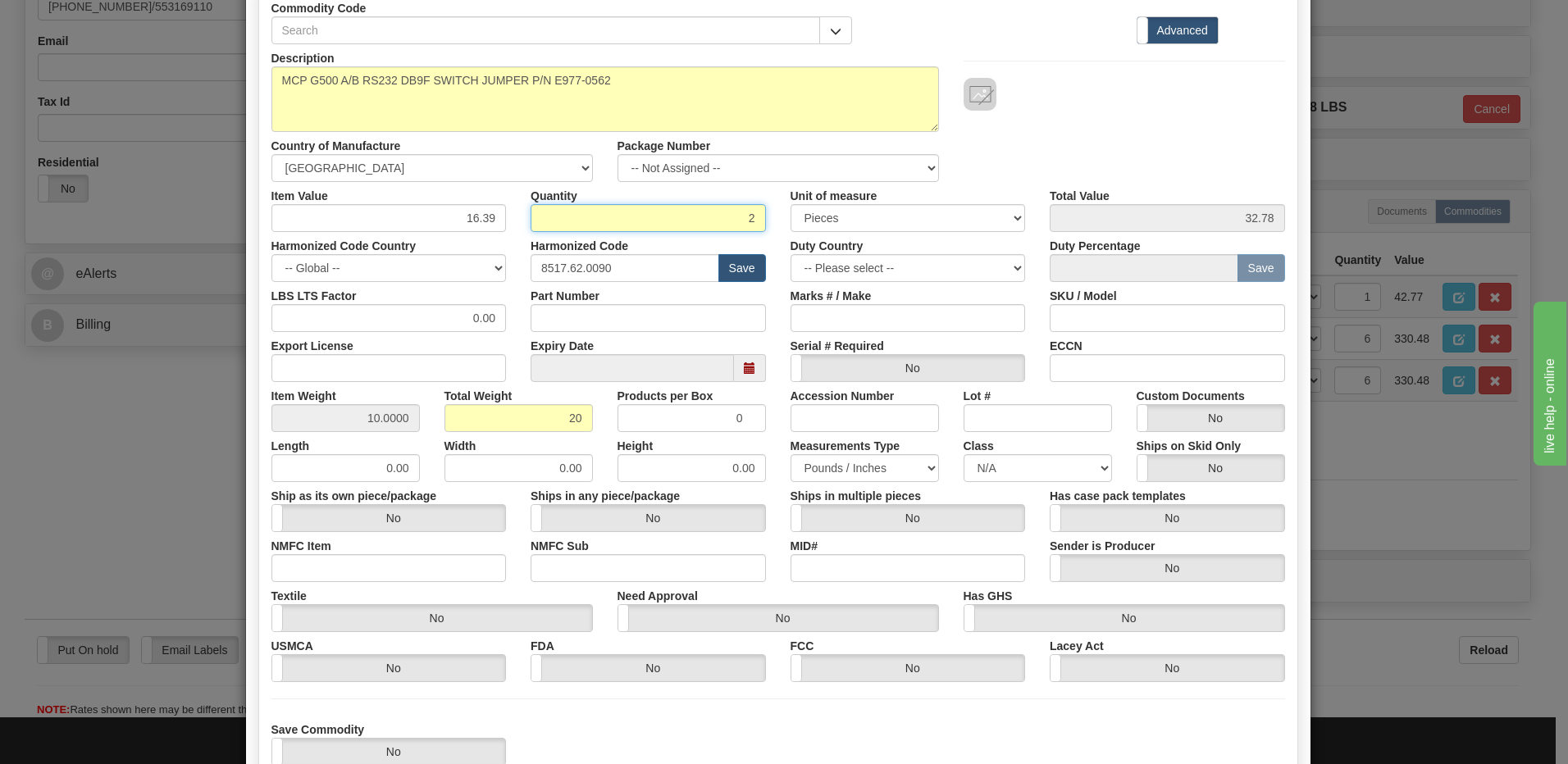
scroll to position [251, 0]
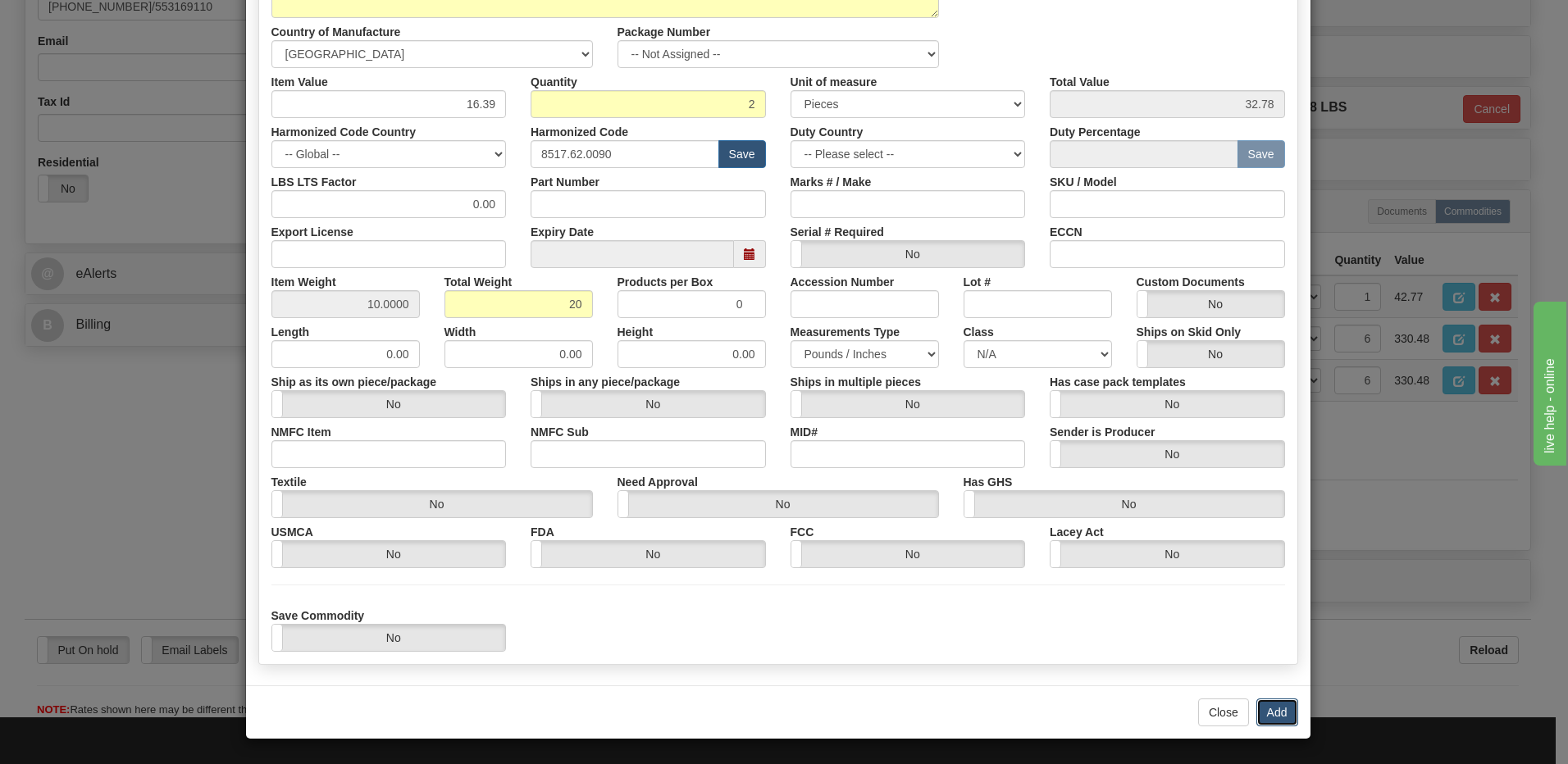
click at [1258, 709] on button "Add" at bounding box center [1277, 712] width 42 height 28
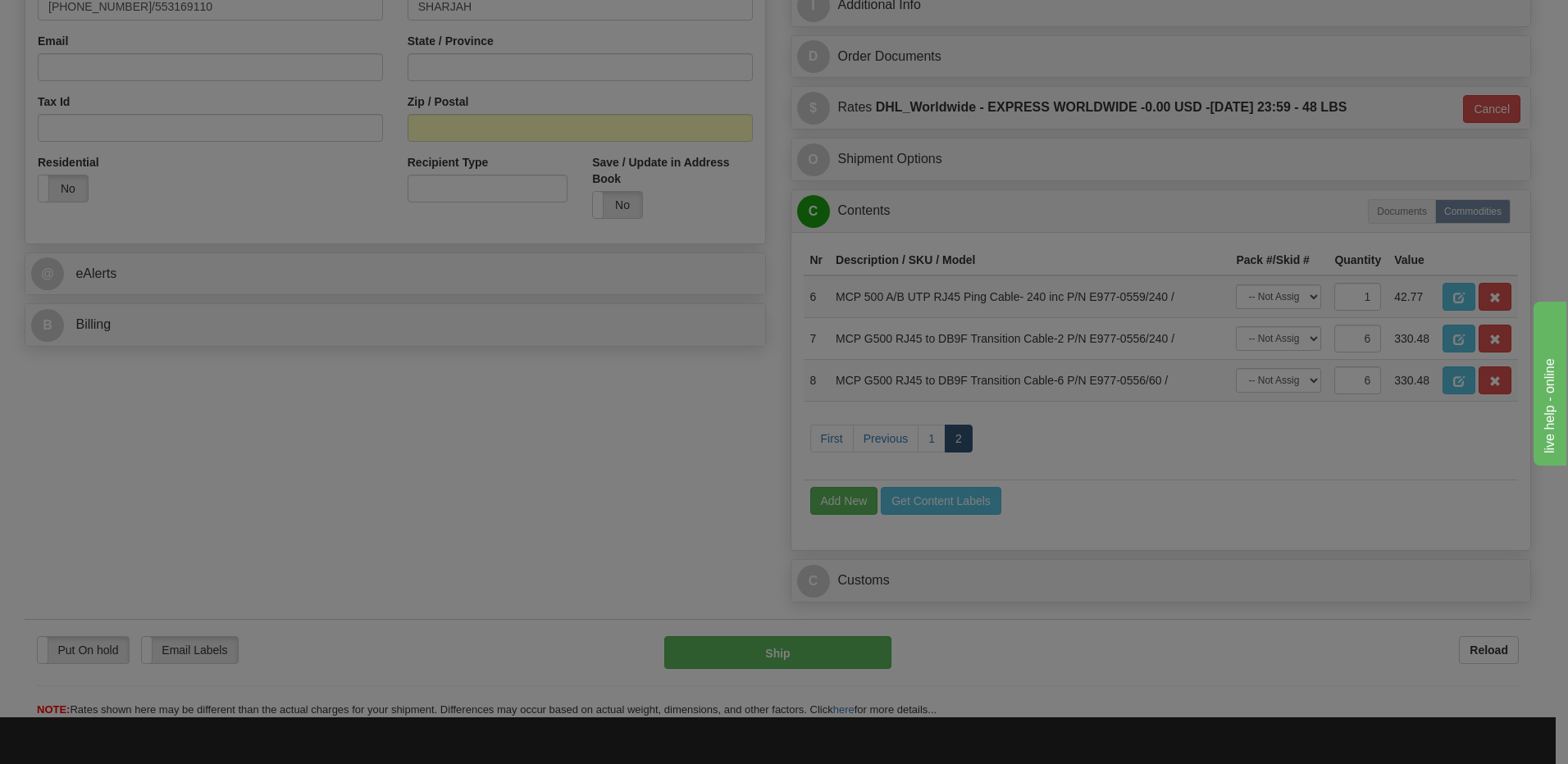
scroll to position [0, 0]
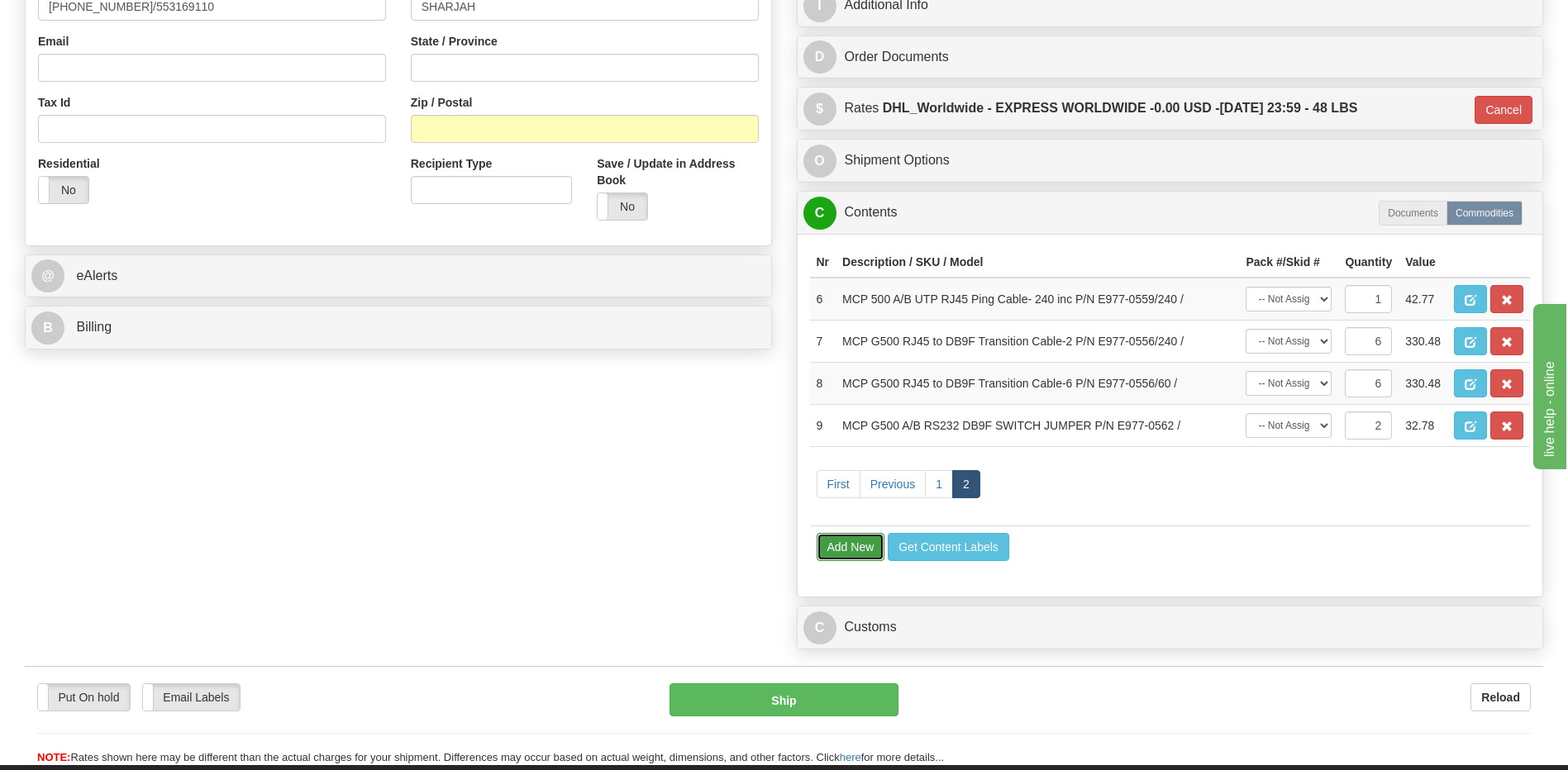
click at [858, 544] on button "Add New" at bounding box center [850, 546] width 68 height 28
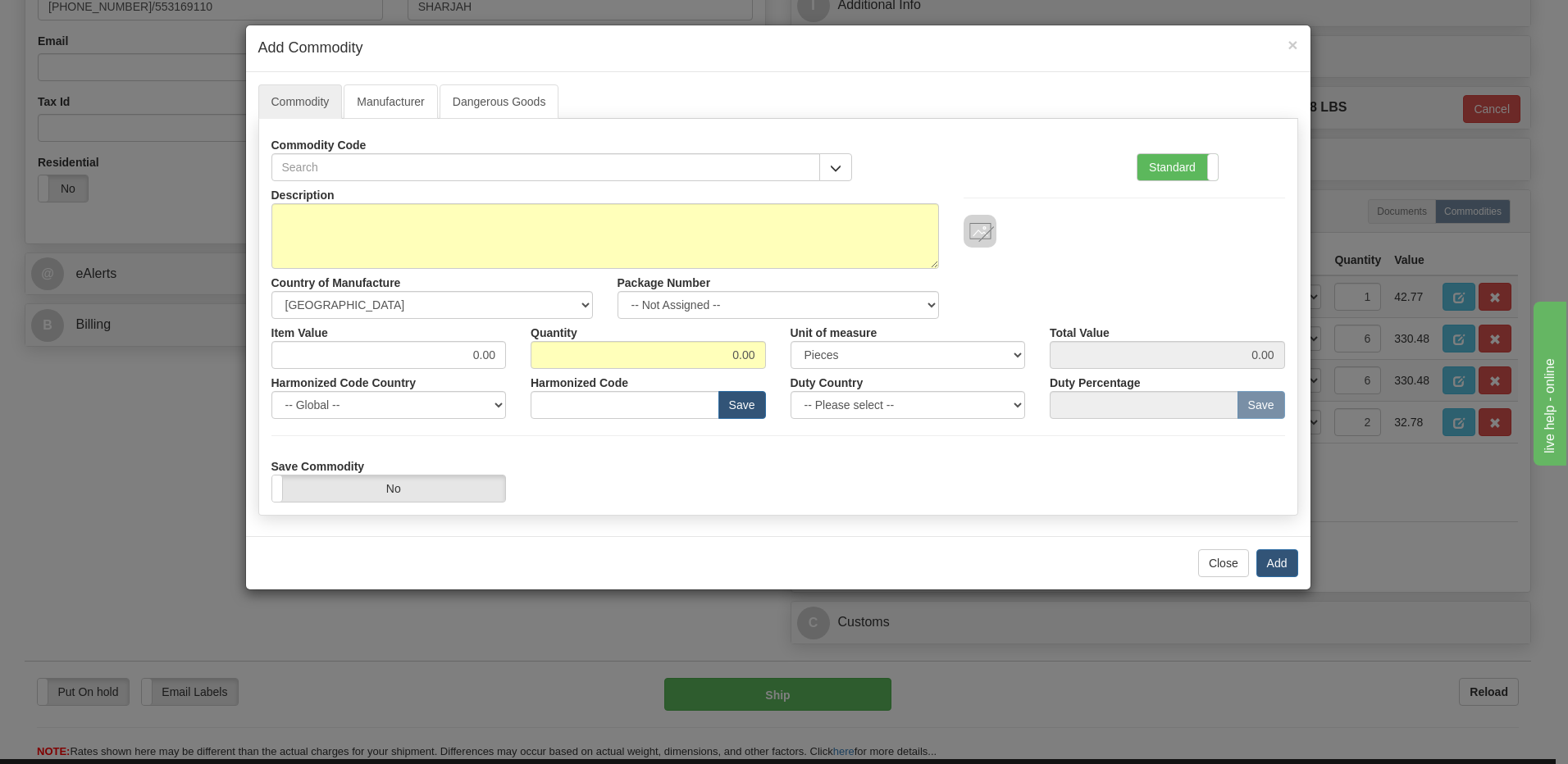
drag, startPoint x: 1151, startPoint y: 161, endPoint x: 1023, endPoint y: 184, distance: 130.0
click at [1151, 161] on label "Standard" at bounding box center [1178, 167] width 80 height 26
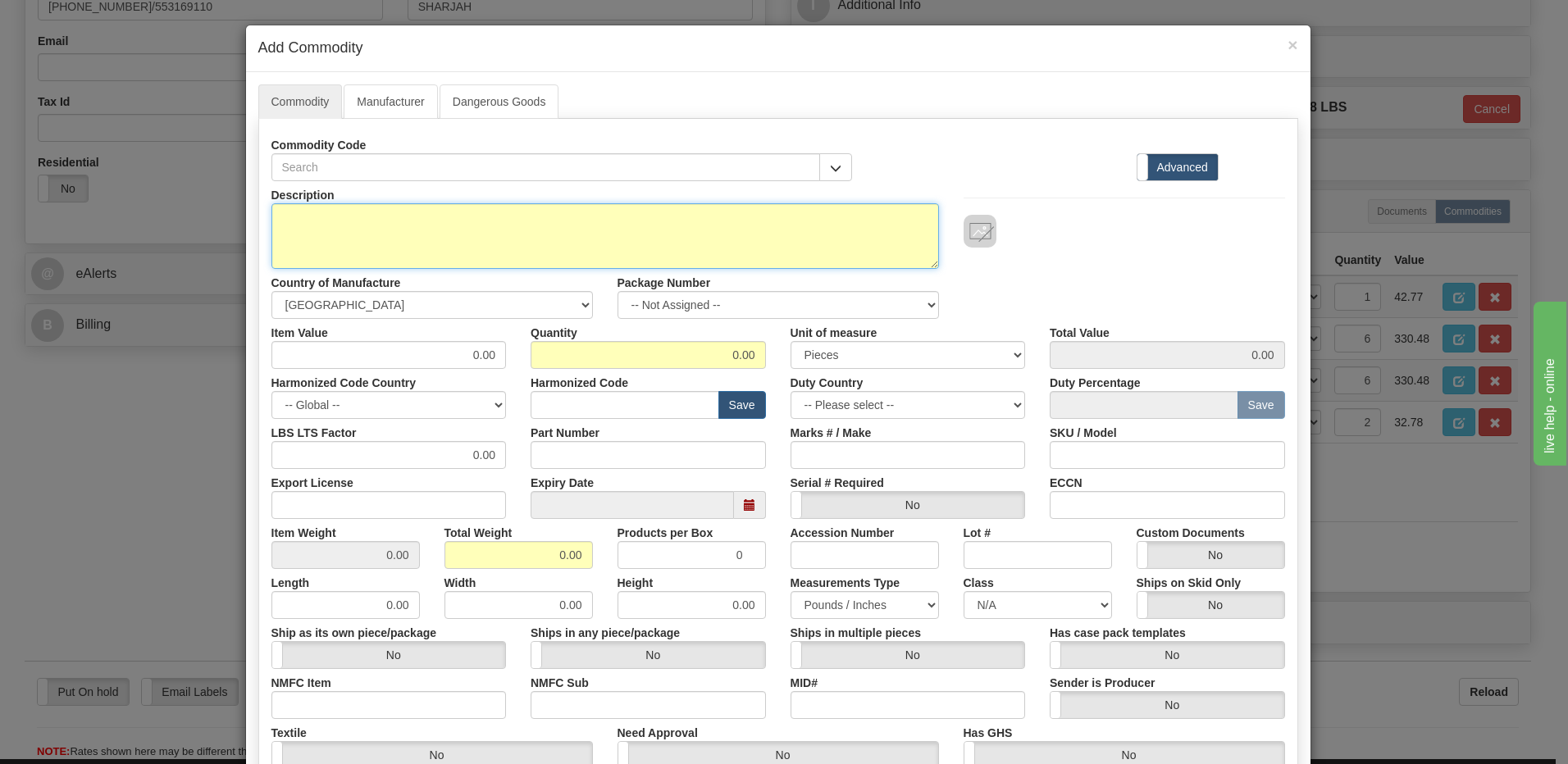
click at [292, 237] on textarea "Description" at bounding box center [605, 236] width 668 height 65
paste textarea "LL32ELNUCHU"
type textarea "LL32ELNUCHU"
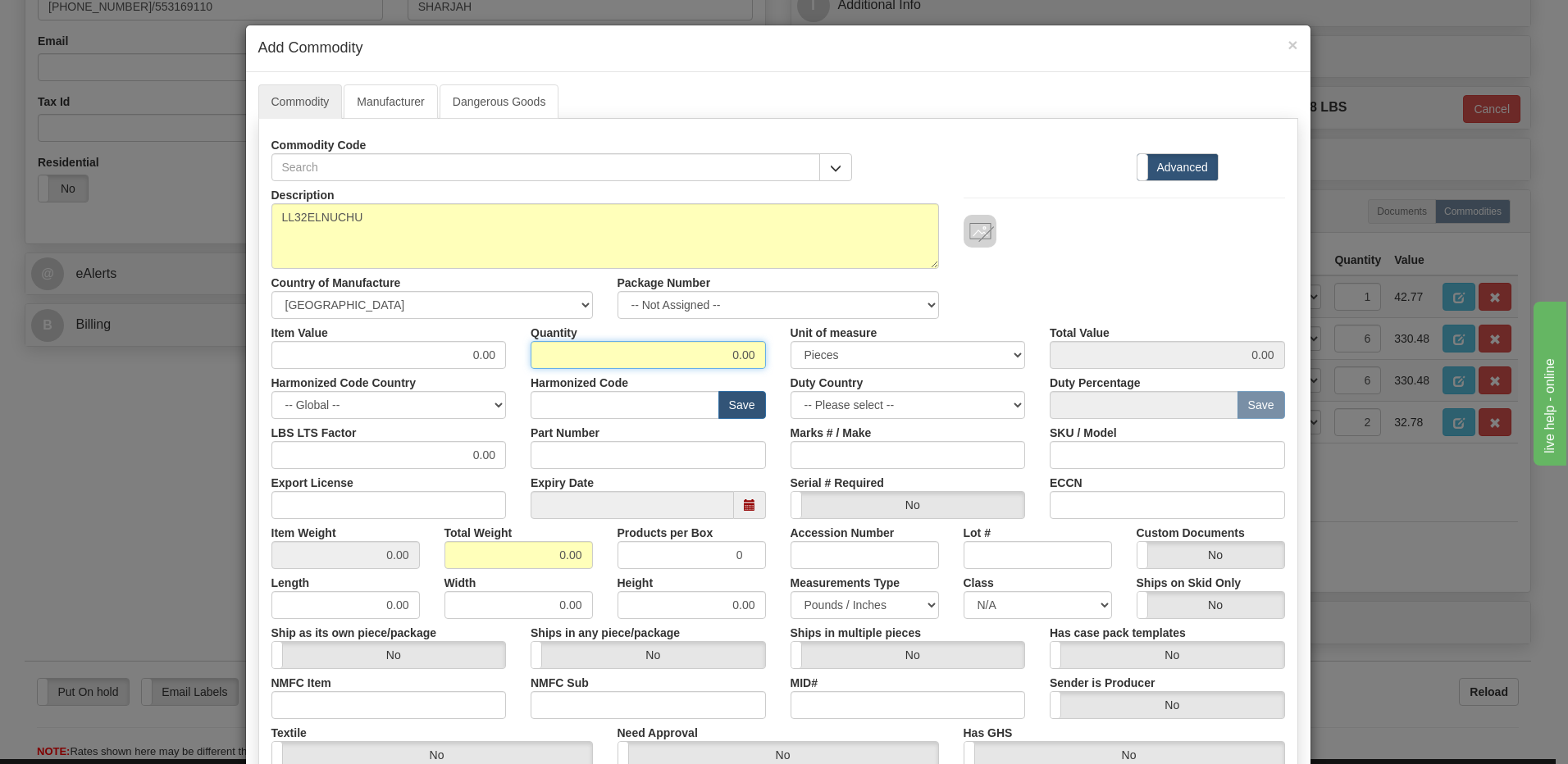
drag, startPoint x: 676, startPoint y: 346, endPoint x: 908, endPoint y: 377, distance: 234.1
click at [908, 377] on div "Description LL32ELNUCHU Country of Manufacture -- Unknown -- [GEOGRAPHIC_DATA] …" at bounding box center [778, 542] width 1014 height 722
type input "1"
click at [462, 561] on input "0.00" at bounding box center [518, 555] width 148 height 28
click at [679, 564] on div "Item Weight 0.00 Total Weight 0.00 Products per Box 0 Accession Number Lot # Cu…" at bounding box center [777, 545] width 1038 height 50
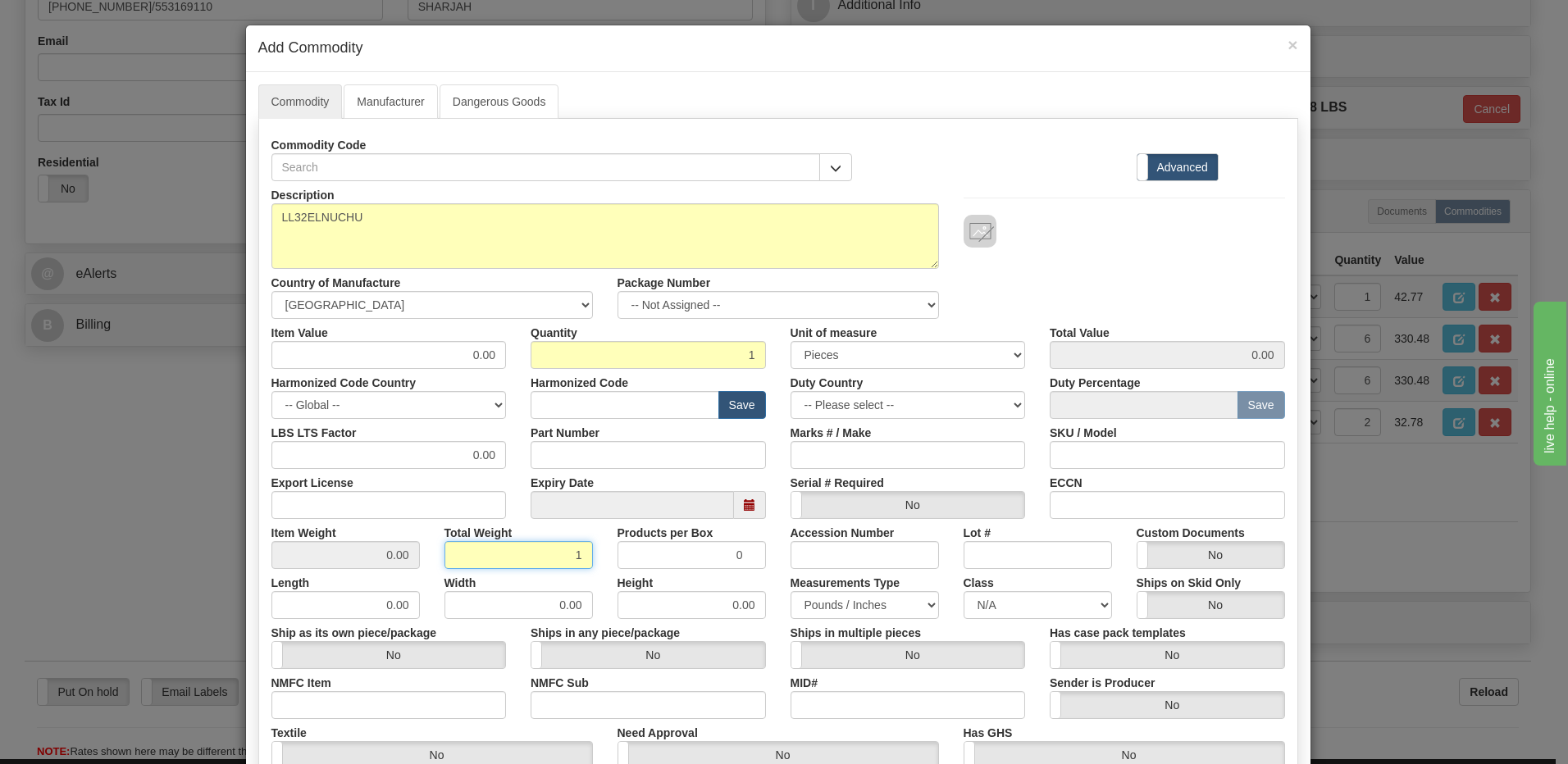
type input "1"
type input "1.0000"
click at [625, 409] on input "text" at bounding box center [624, 405] width 188 height 28
type input "8538.10.00"
drag, startPoint x: 379, startPoint y: 350, endPoint x: 546, endPoint y: 338, distance: 167.4
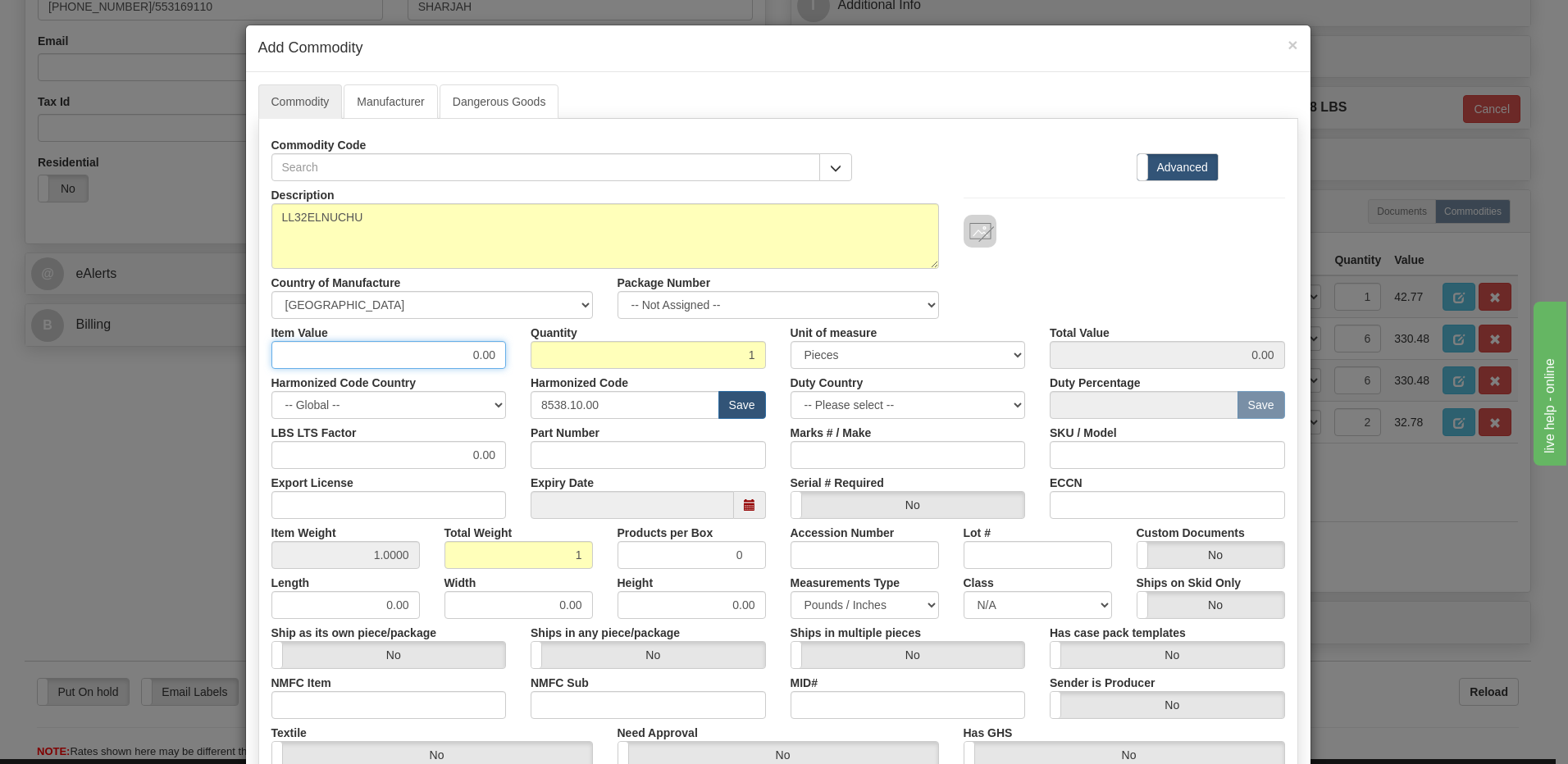
click at [546, 338] on div "Item Value 0.00 Quantity 1 Unit of measure 3 Thousand Square Inches Adjustments…" at bounding box center [777, 344] width 1038 height 50
type input "2493.09"
click at [585, 360] on input "1" at bounding box center [647, 354] width 235 height 28
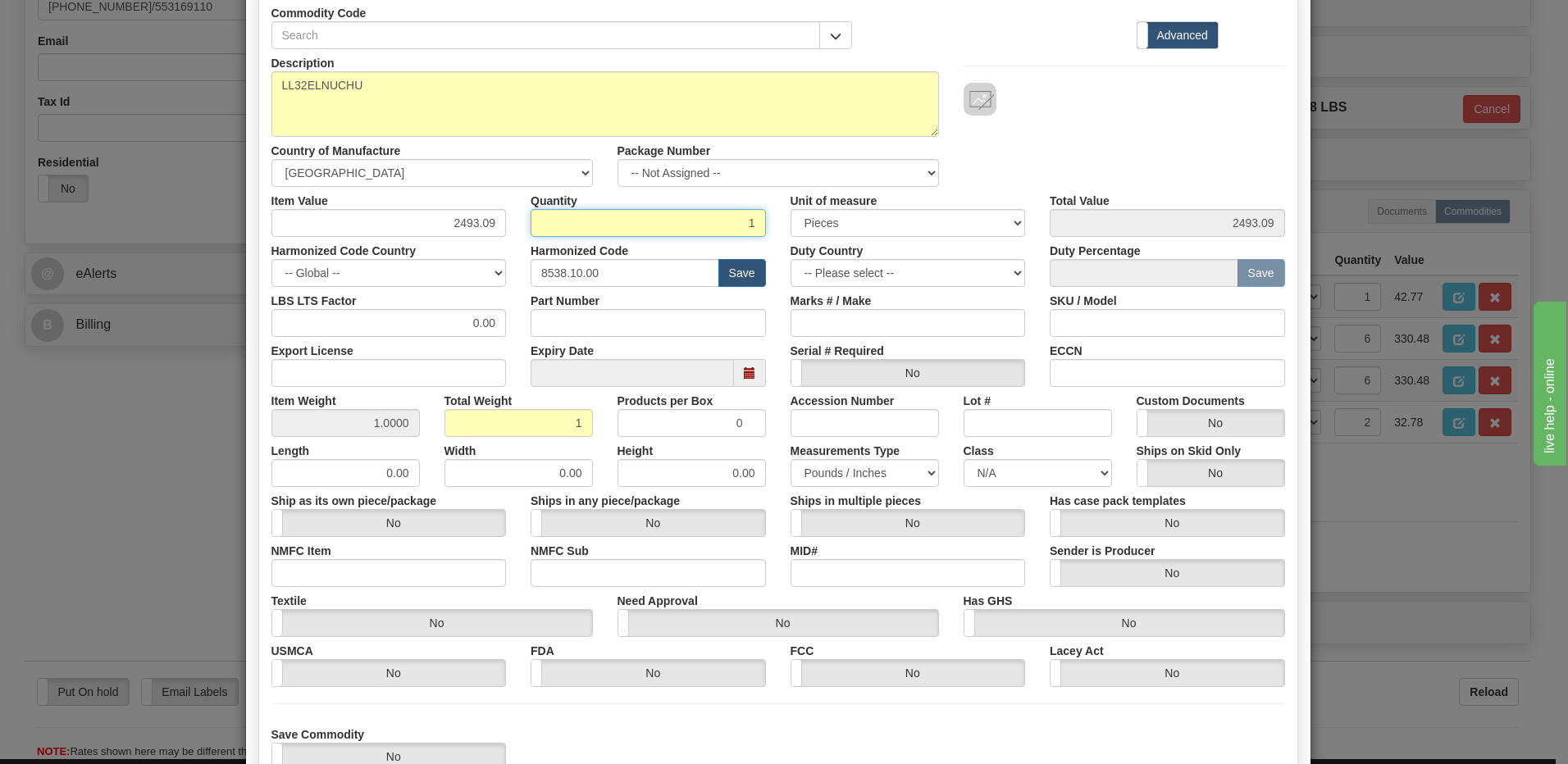
scroll to position [251, 0]
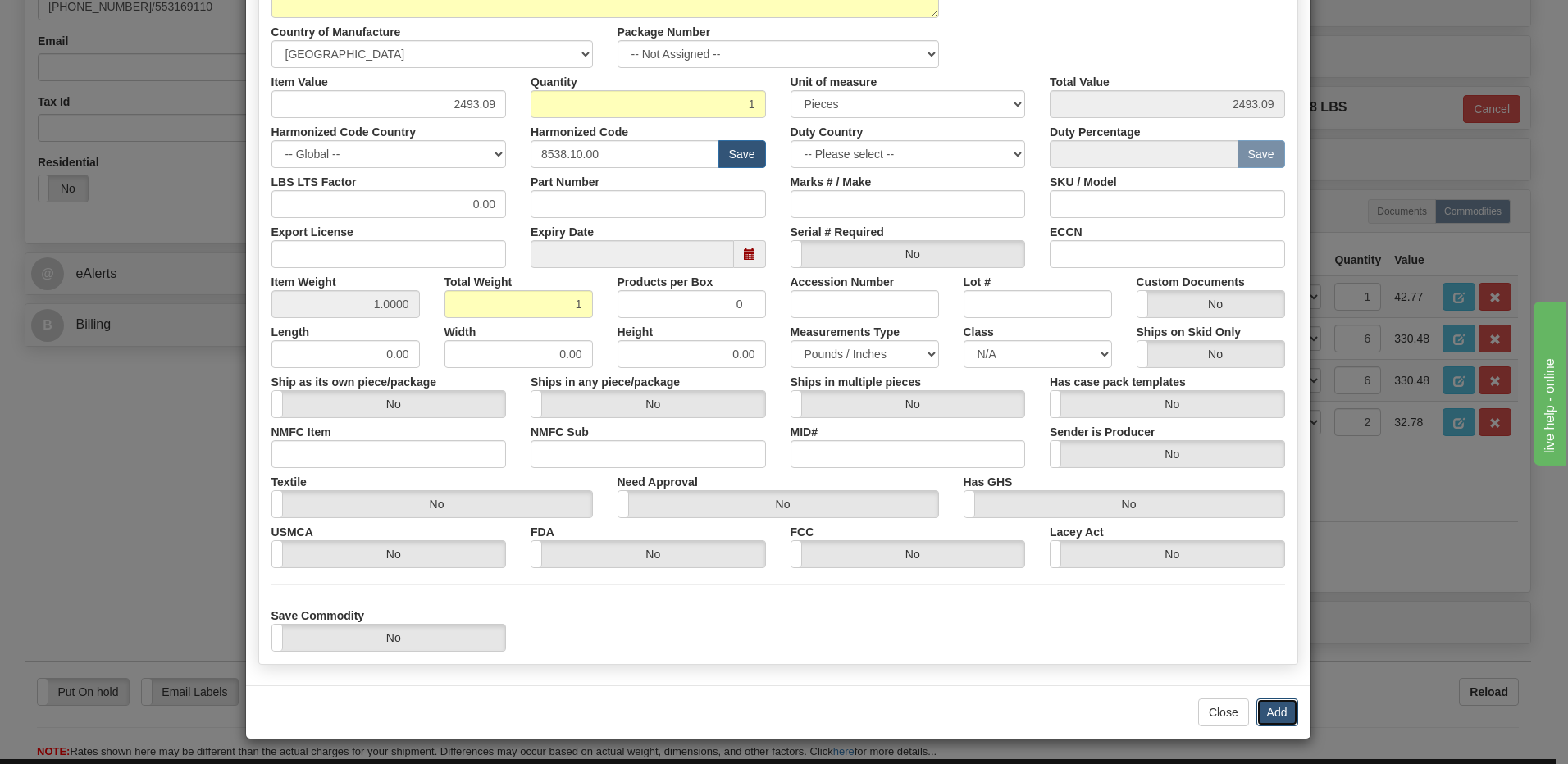
click at [1264, 708] on button "Add" at bounding box center [1277, 712] width 42 height 28
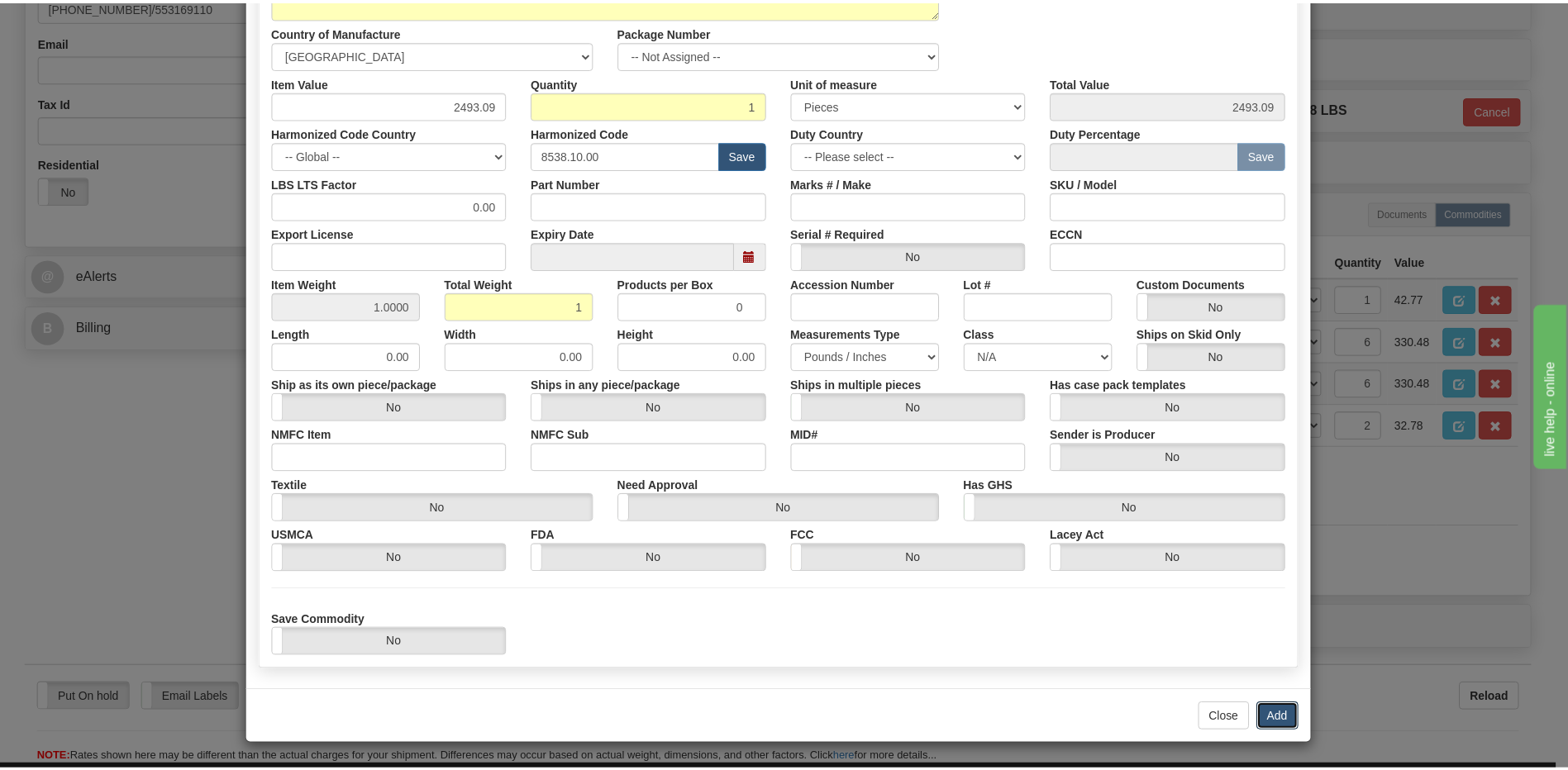
scroll to position [0, 0]
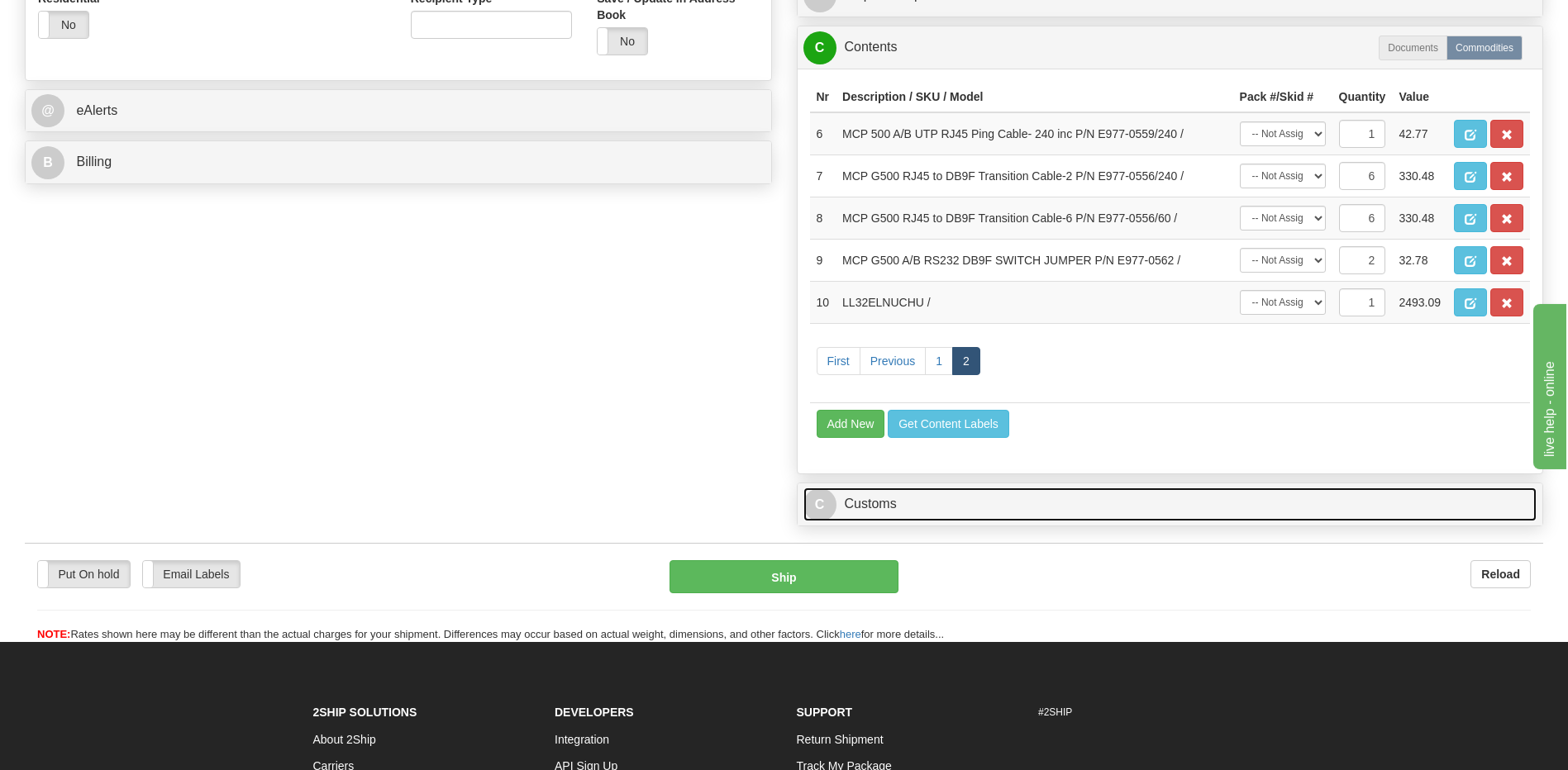
click at [941, 507] on link "C Customs" at bounding box center [1170, 505] width 734 height 34
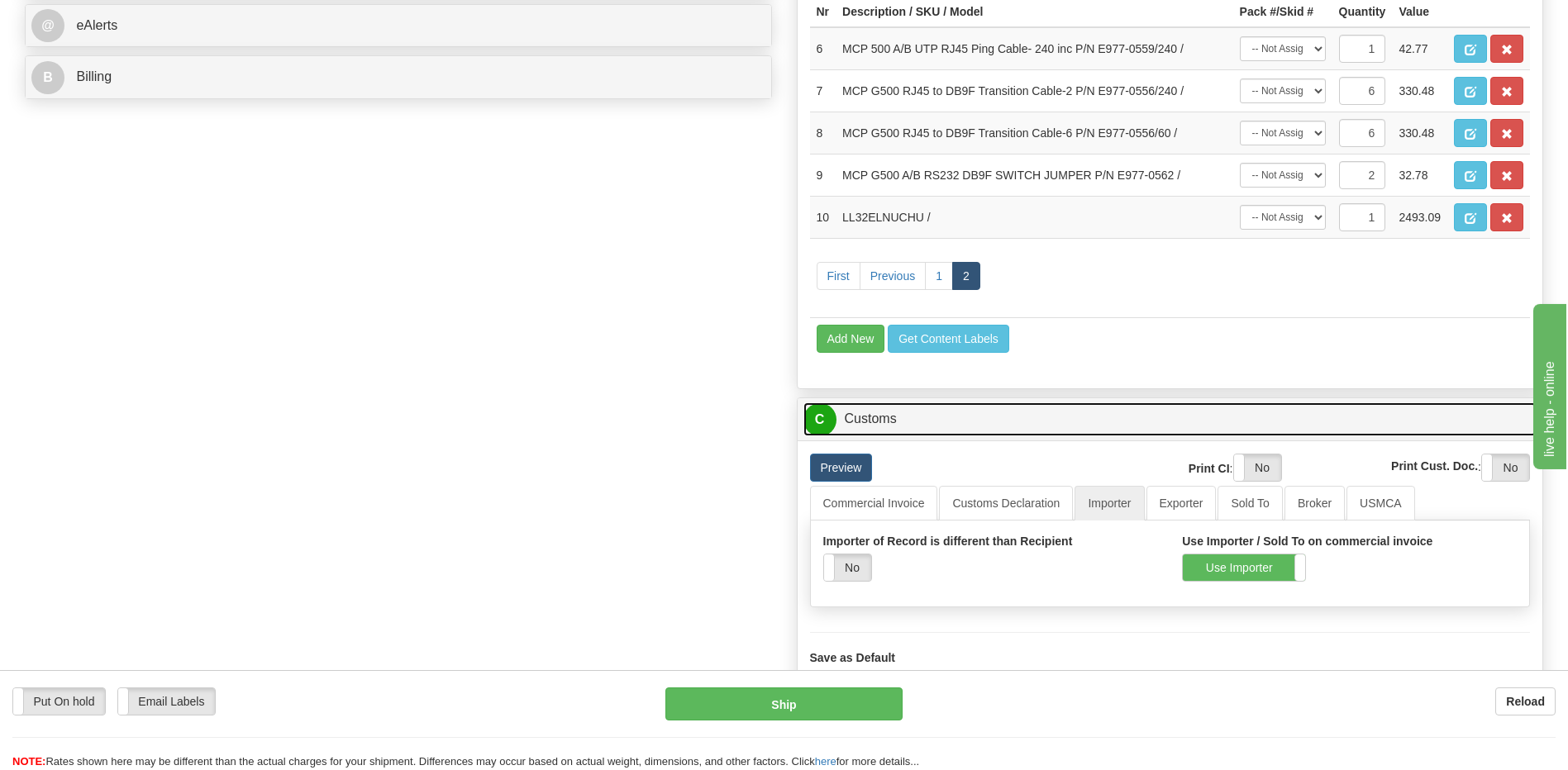
scroll to position [820, 0]
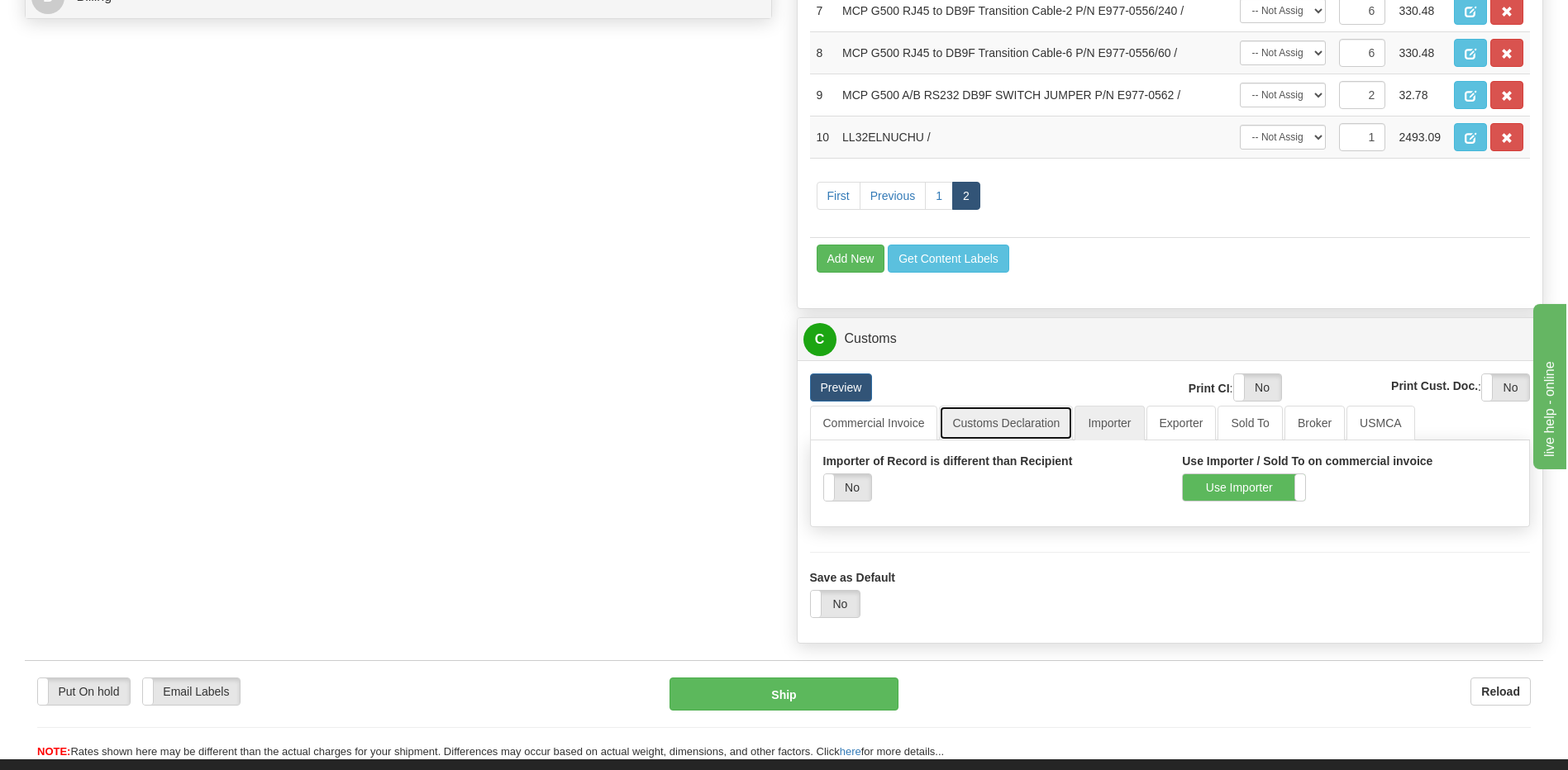
click at [993, 415] on link "Customs Declaration" at bounding box center [1006, 423] width 134 height 35
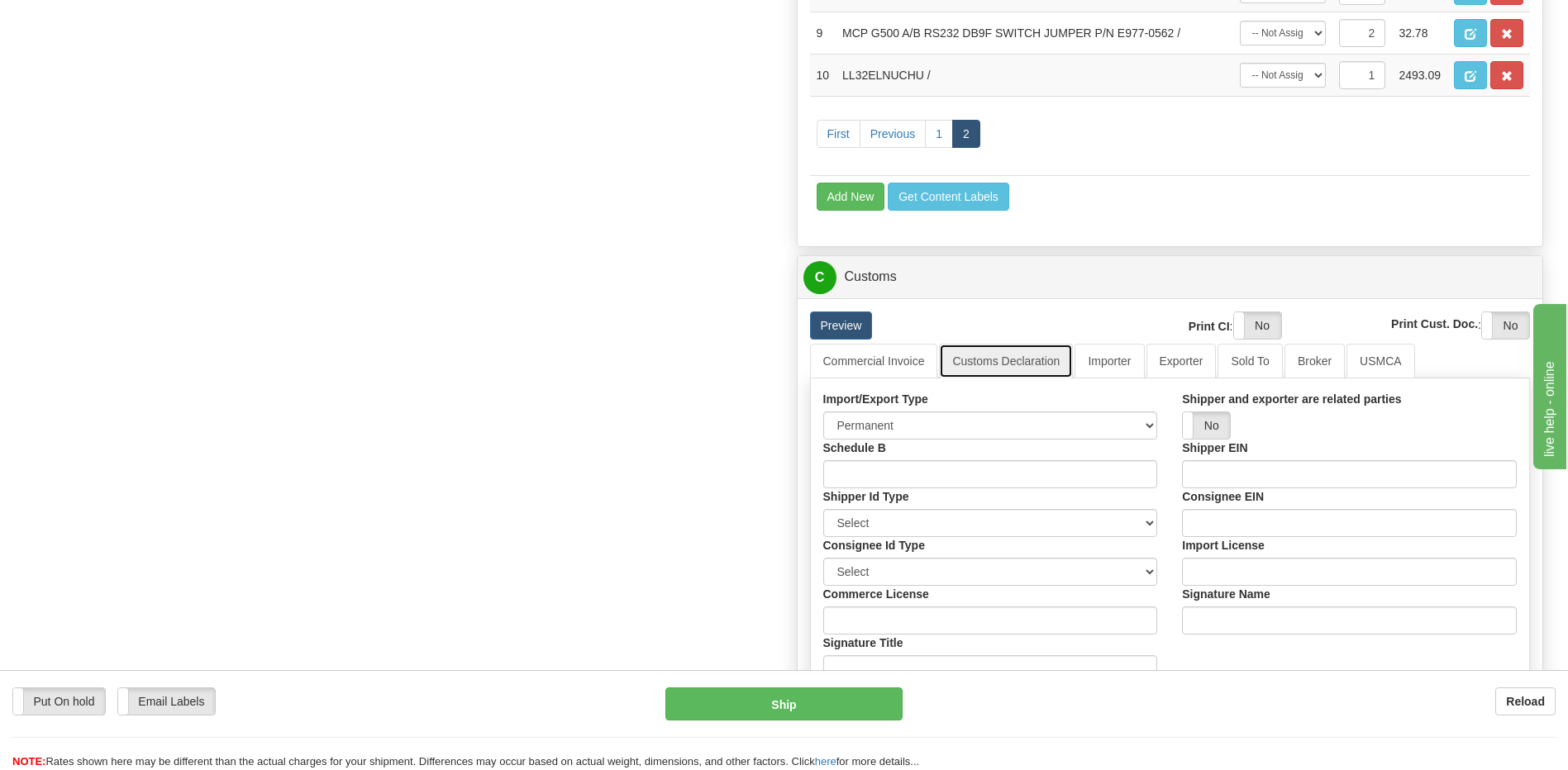
scroll to position [985, 0]
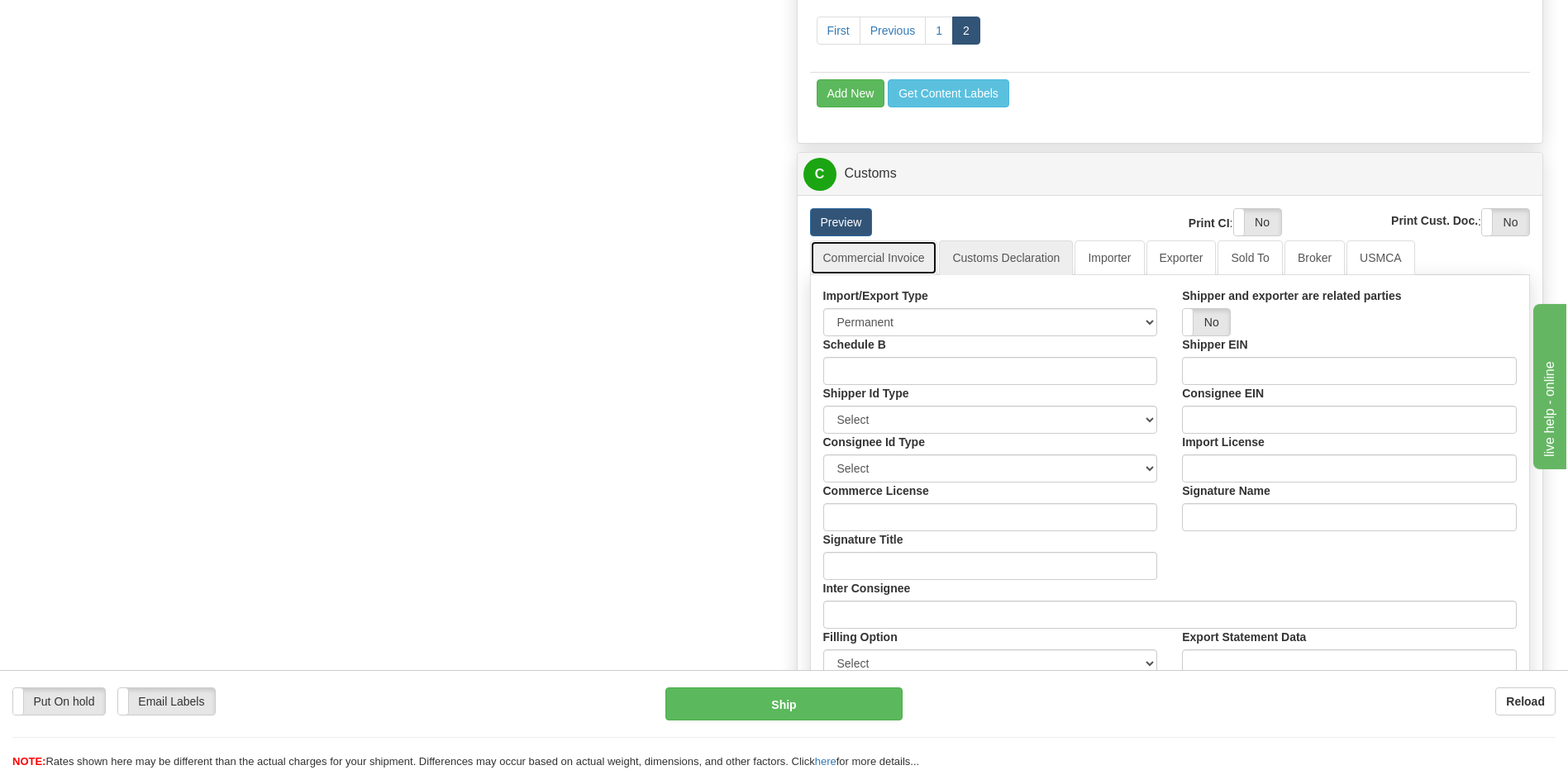
click at [893, 261] on link "Commercial Invoice" at bounding box center [874, 258] width 128 height 35
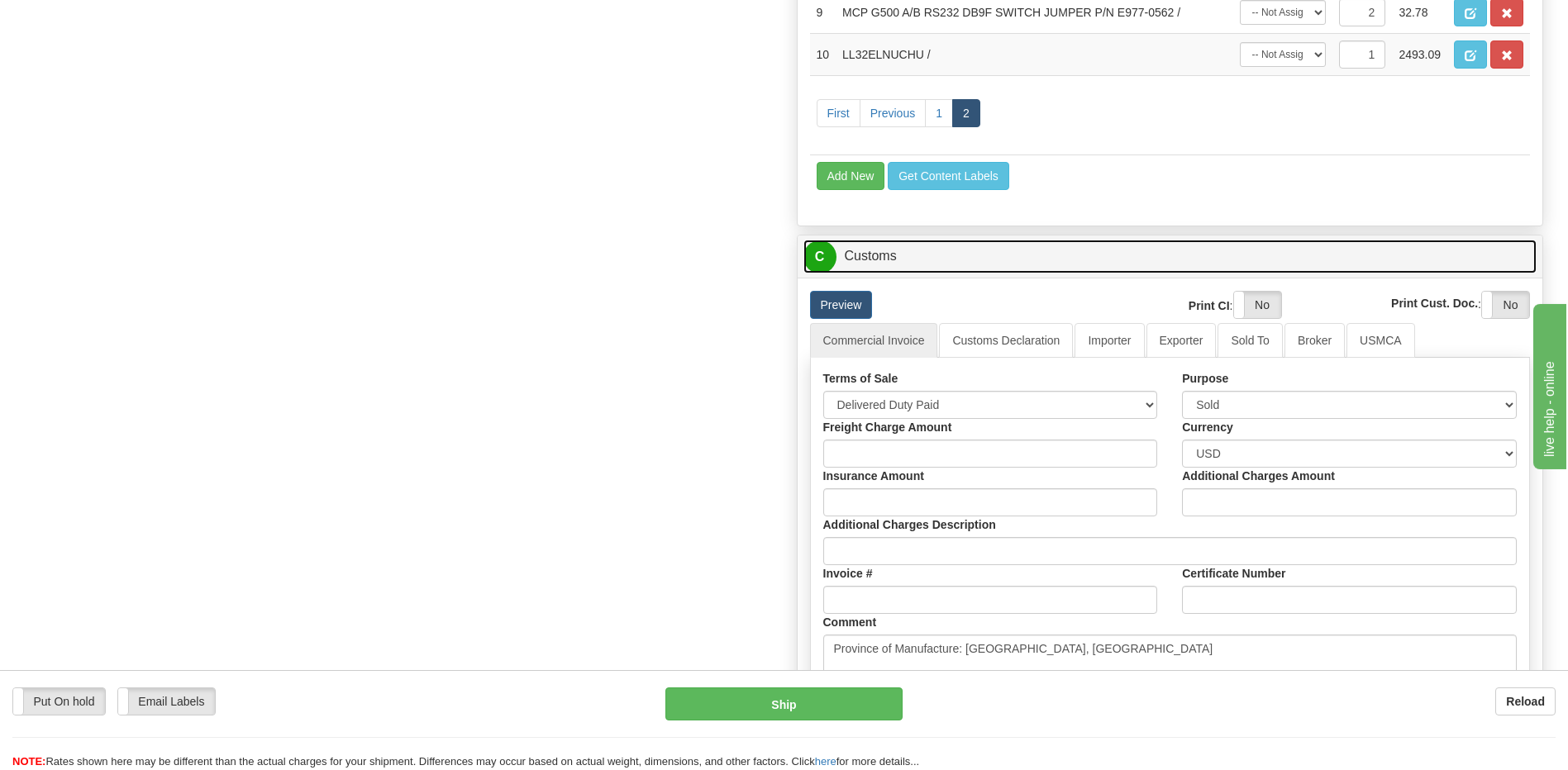
click at [902, 252] on link "C Customs" at bounding box center [1170, 257] width 734 height 34
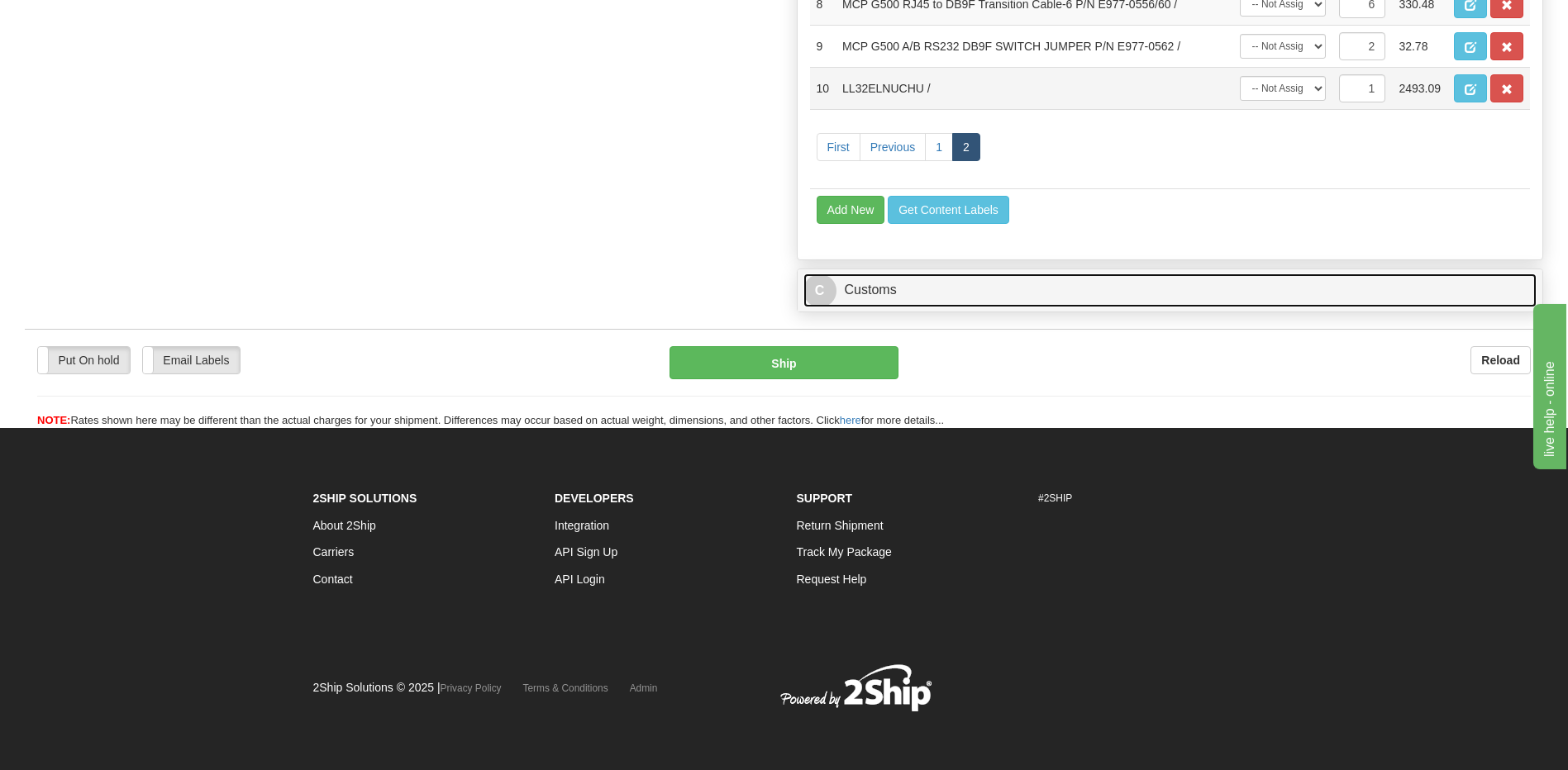
scroll to position [572, 0]
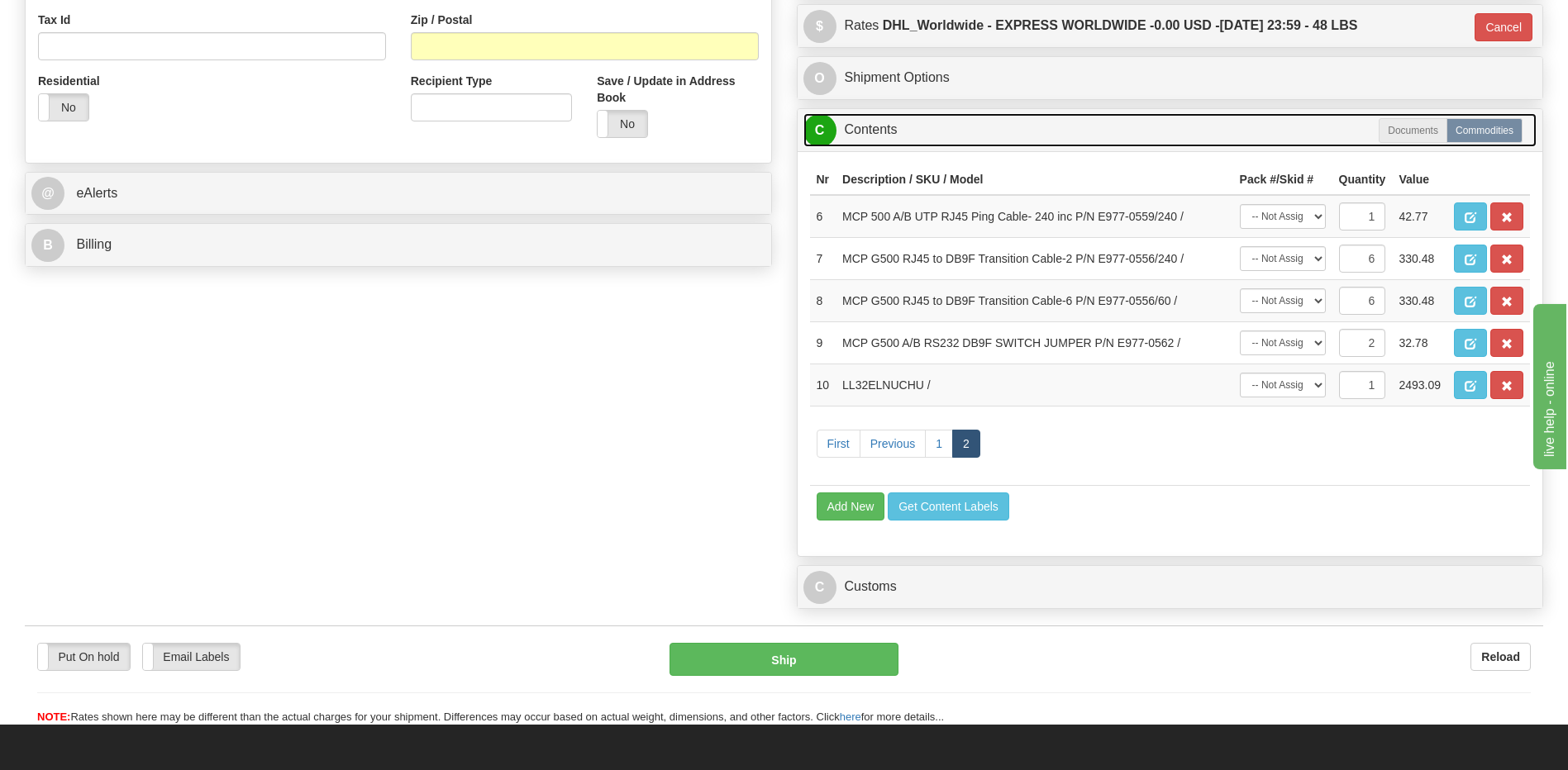
click at [895, 132] on link "C Contents" at bounding box center [1170, 130] width 734 height 34
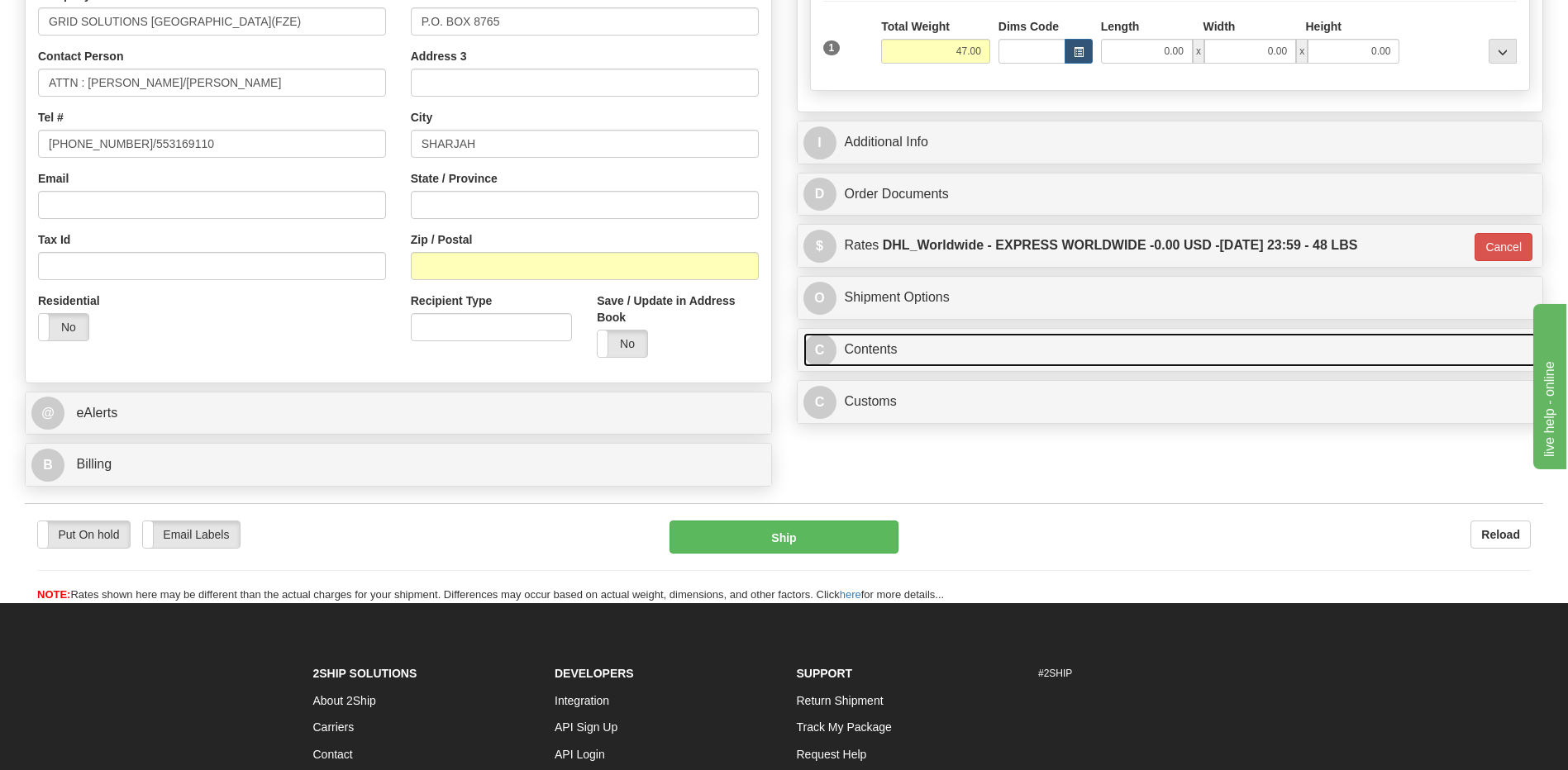
scroll to position [281, 0]
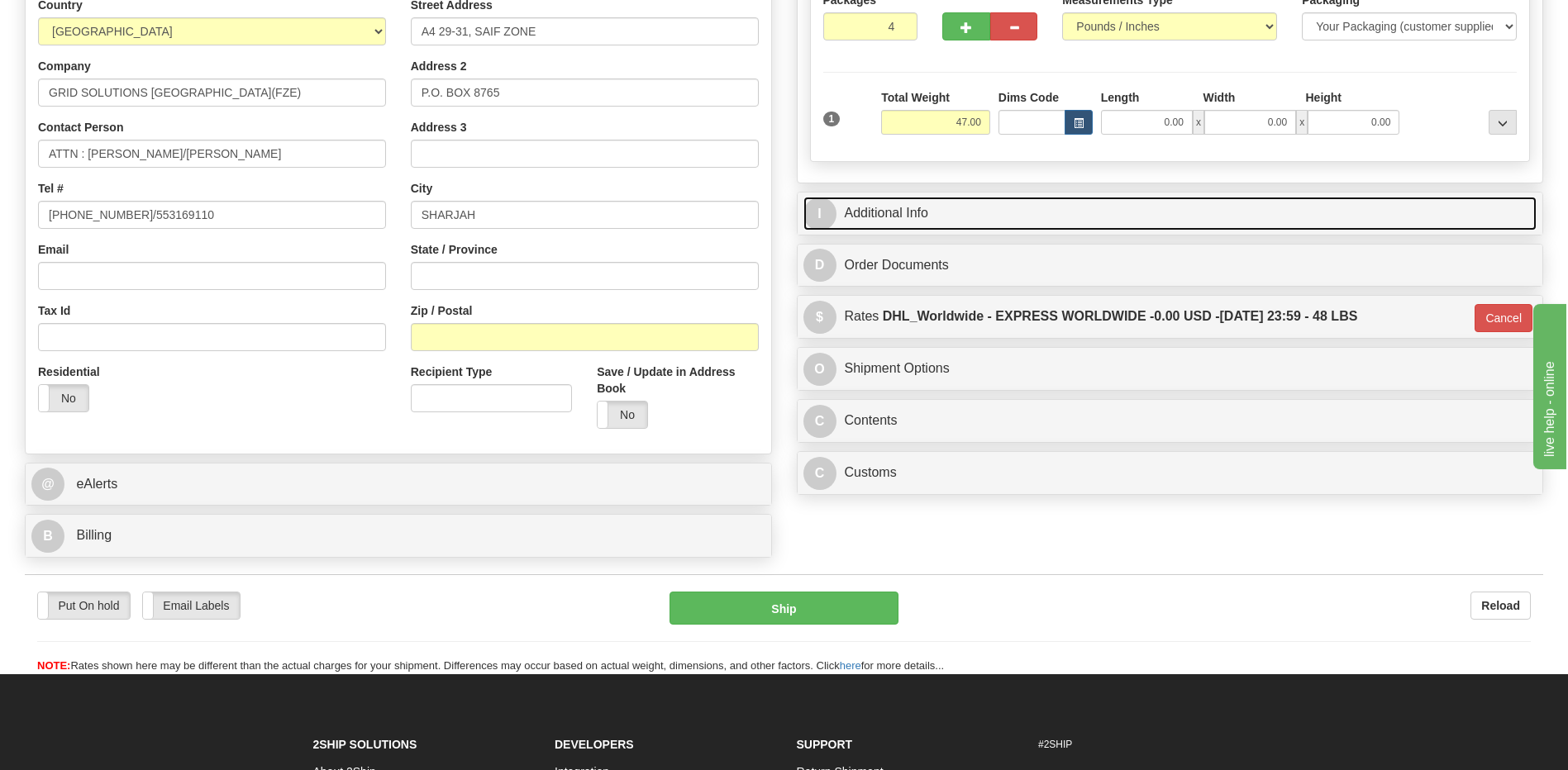
click at [938, 222] on link "I Additional Info" at bounding box center [1170, 214] width 734 height 34
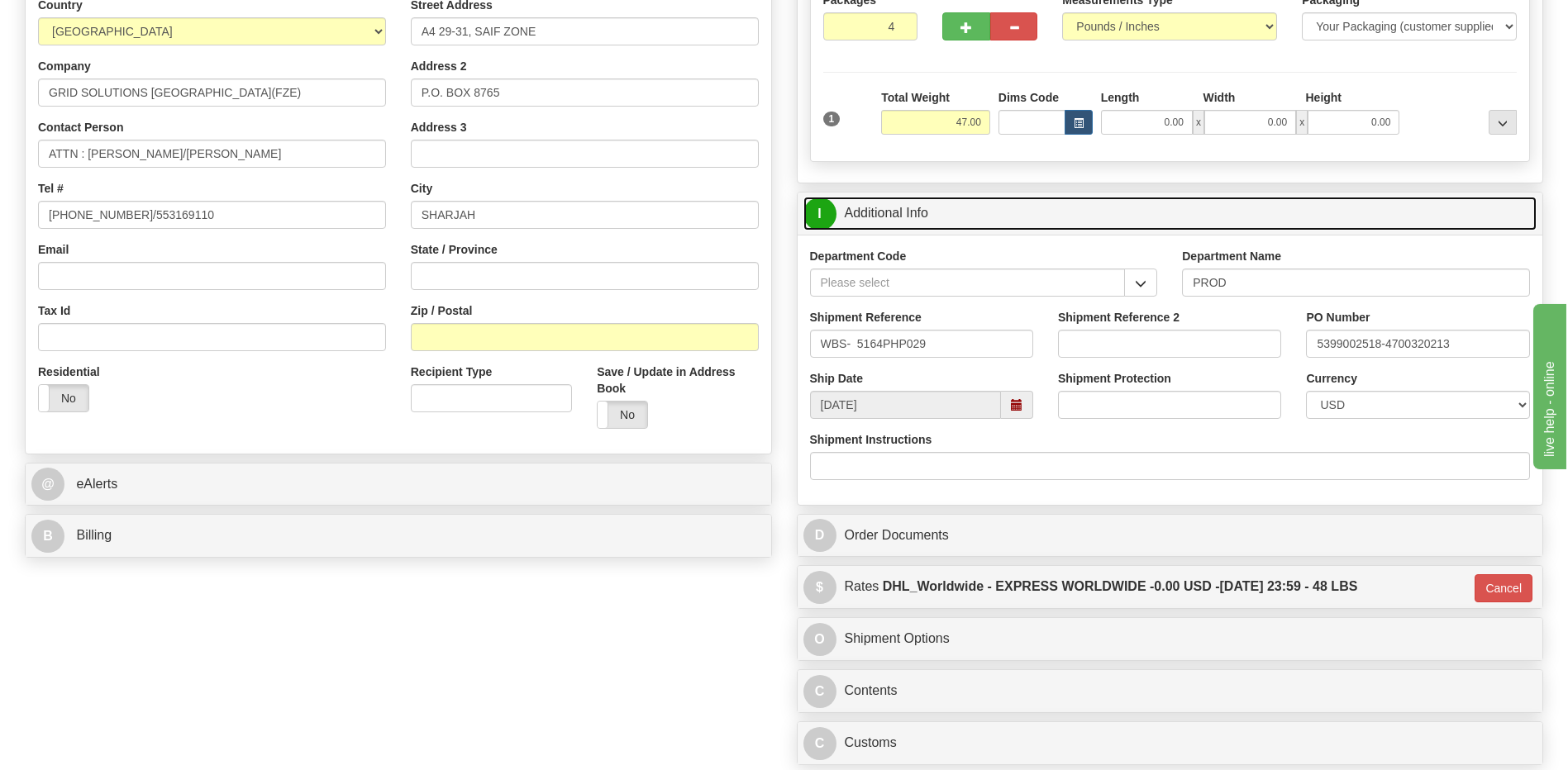
click at [938, 222] on link "I Additional Info" at bounding box center [1170, 214] width 734 height 34
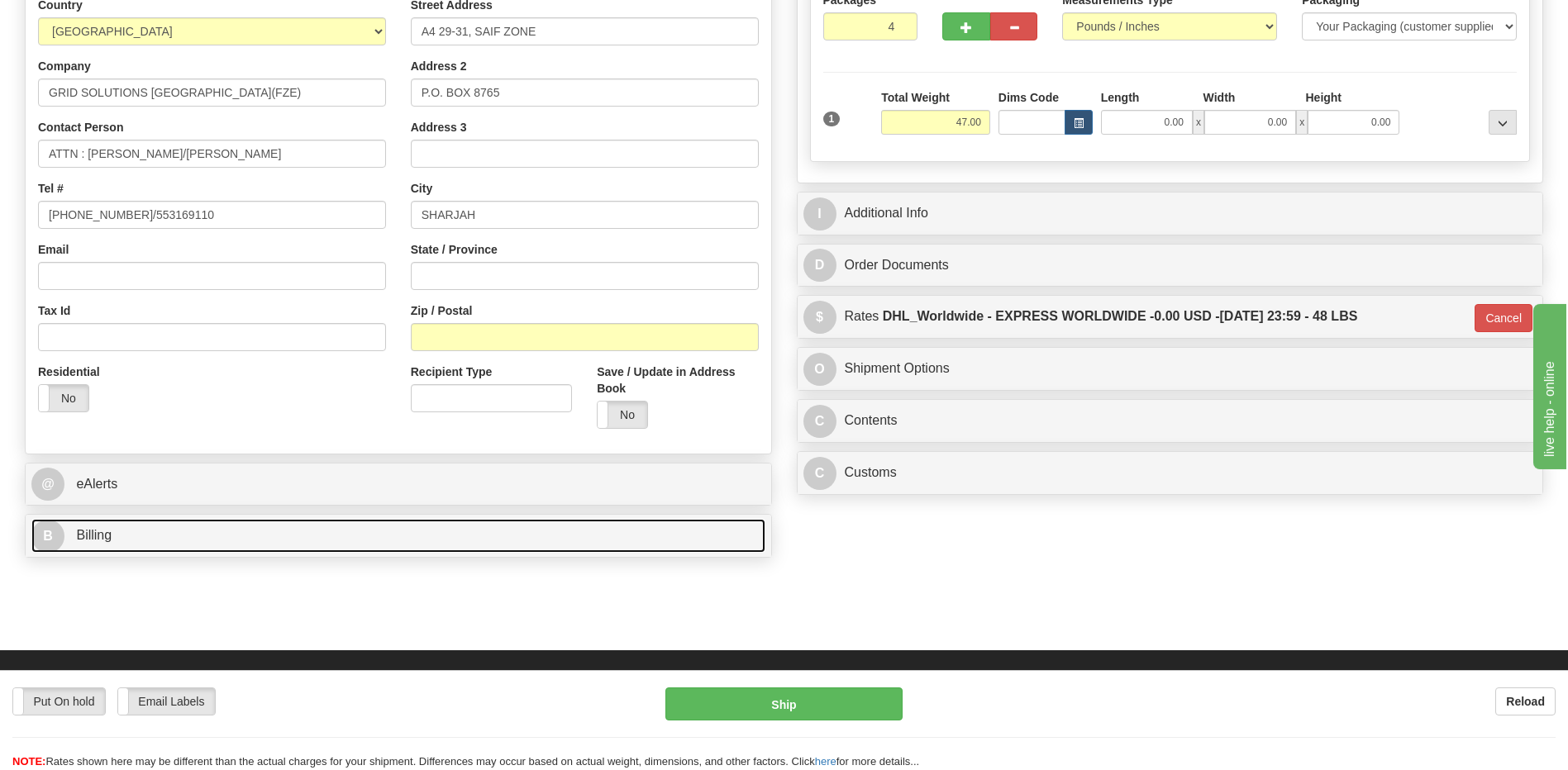
click at [335, 534] on link "B Billing" at bounding box center [398, 536] width 734 height 34
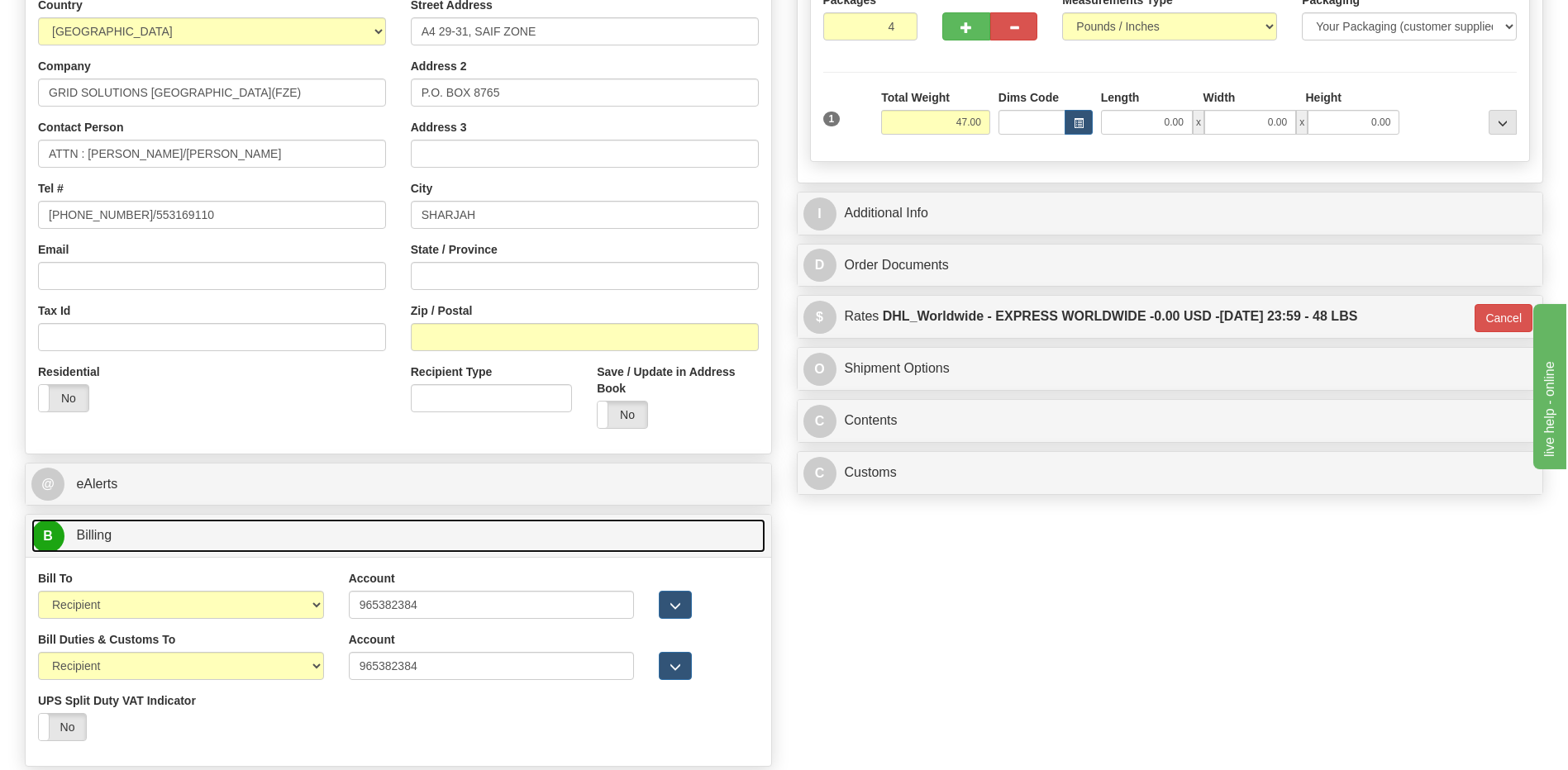
click at [338, 534] on link "B Billing" at bounding box center [398, 536] width 734 height 34
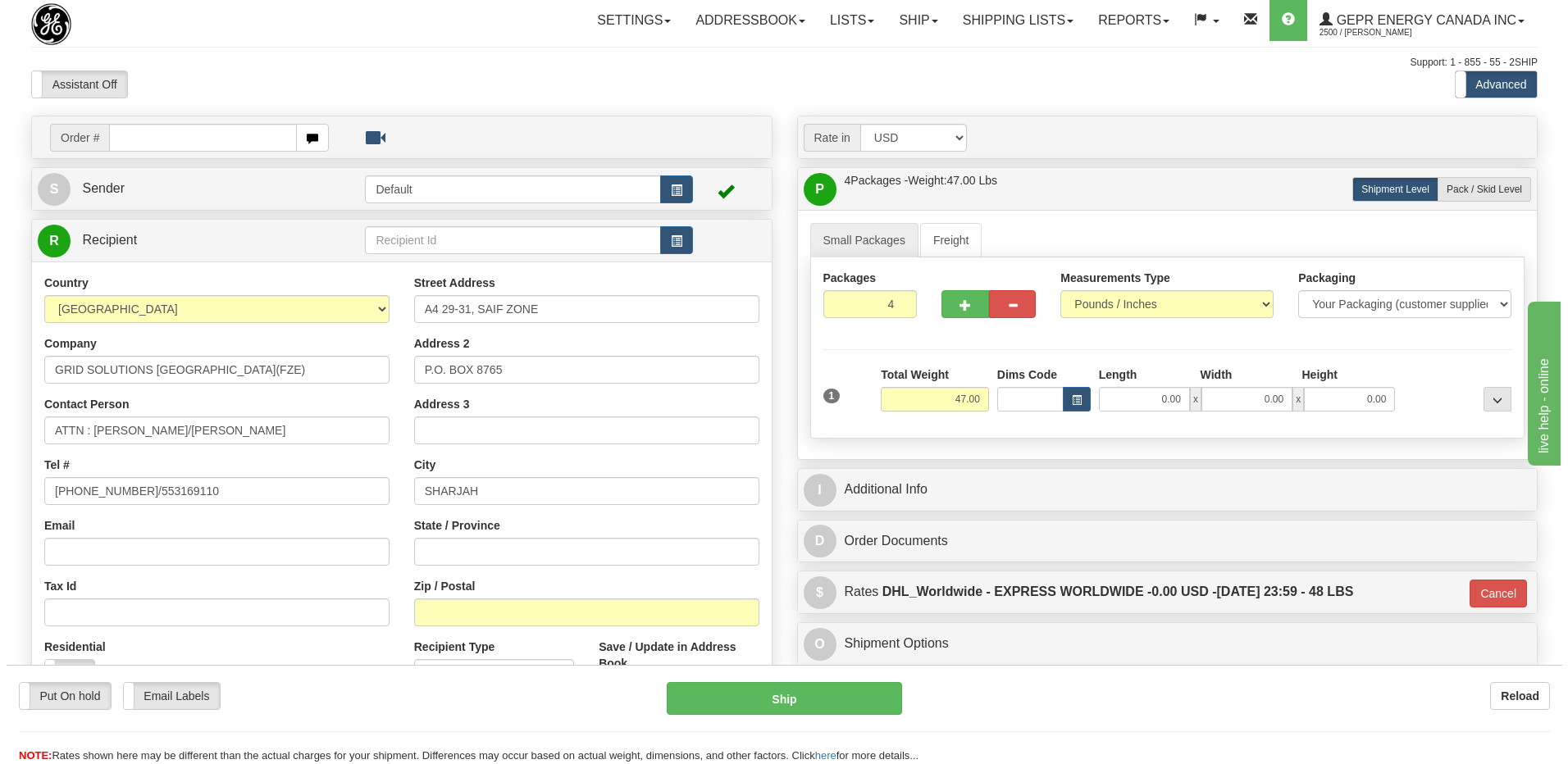
scroll to position [0, 0]
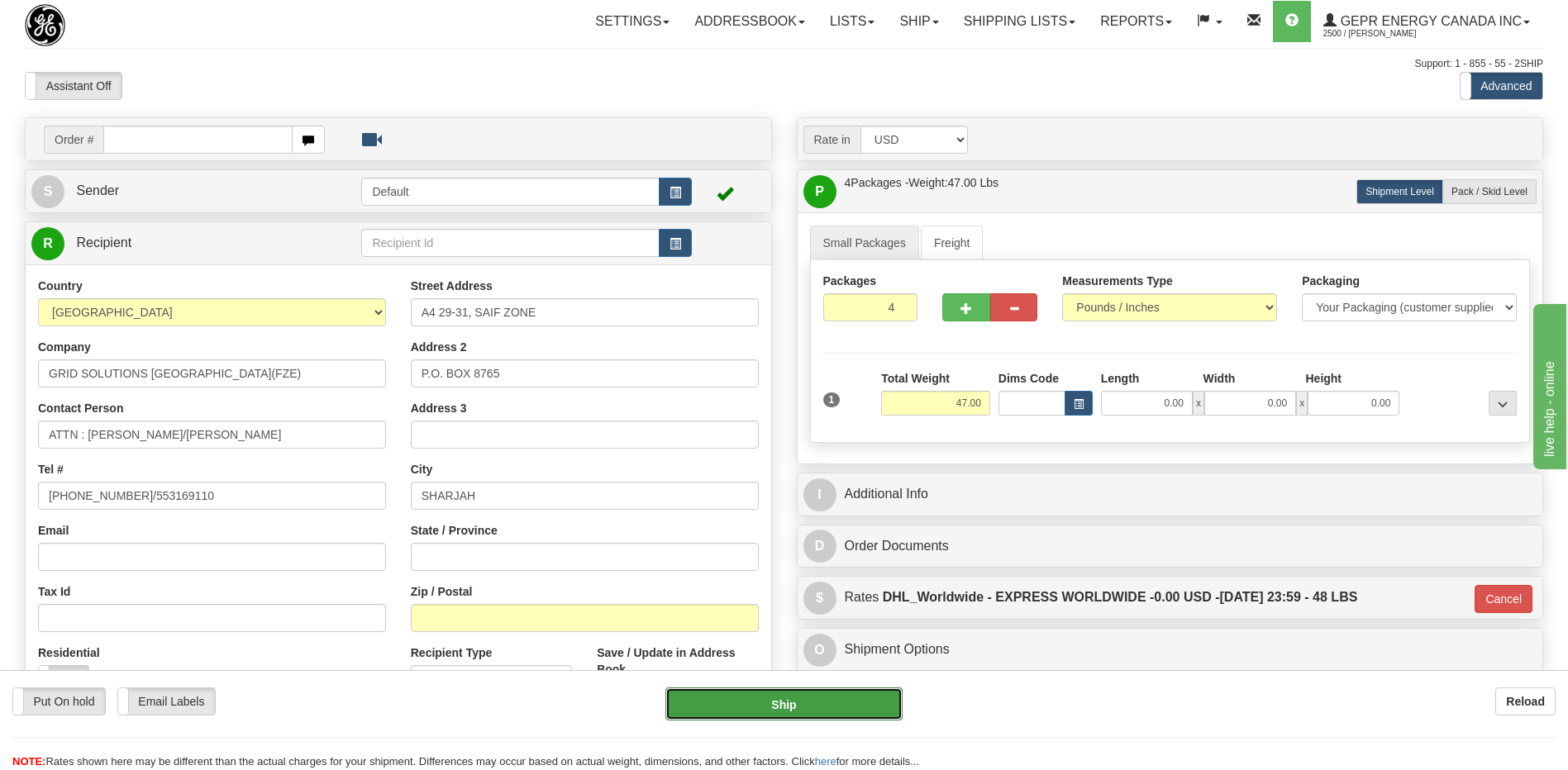
click at [861, 702] on button "Ship" at bounding box center [784, 704] width 236 height 33
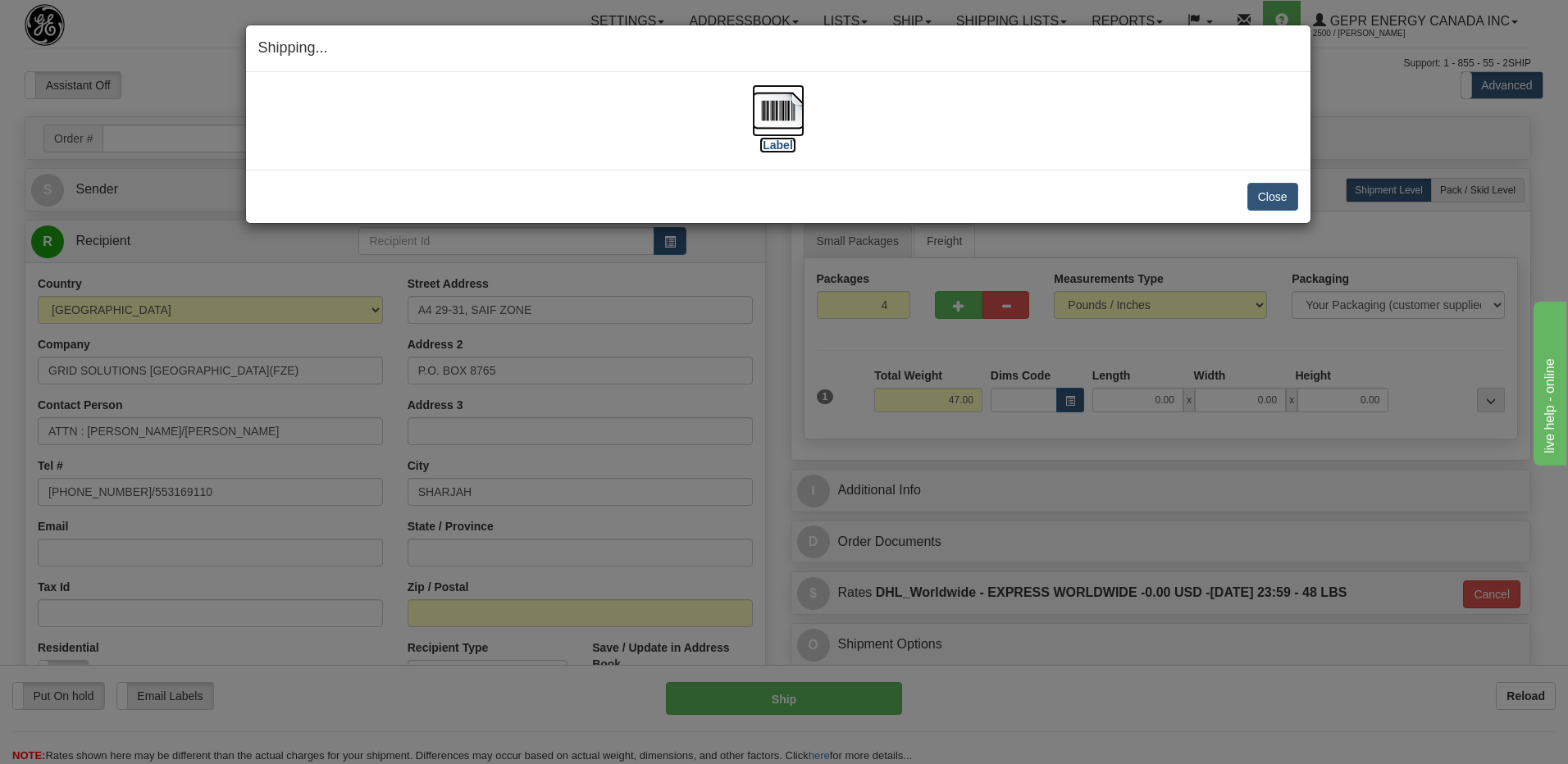
click at [771, 116] on img at bounding box center [778, 111] width 53 height 53
